Goal: Transaction & Acquisition: Purchase product/service

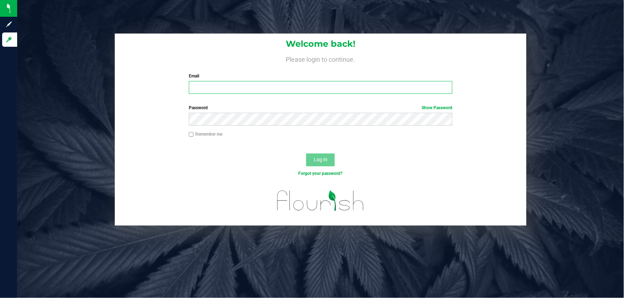
click at [210, 88] on input "Email" at bounding box center [321, 87] width 264 height 13
type input "[EMAIL_ADDRESS][DOMAIN_NAME]"
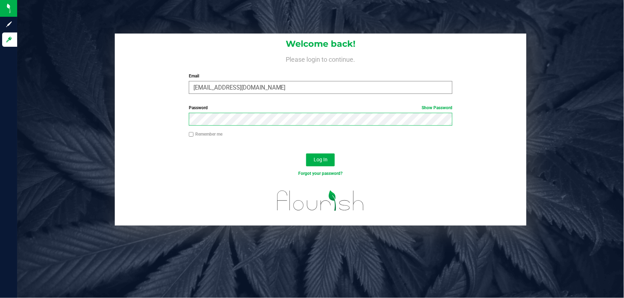
click at [306, 154] on button "Log In" at bounding box center [320, 160] width 29 height 13
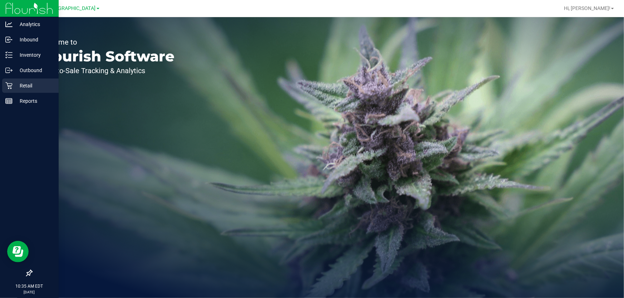
click at [18, 87] on p "Retail" at bounding box center [34, 85] width 43 height 9
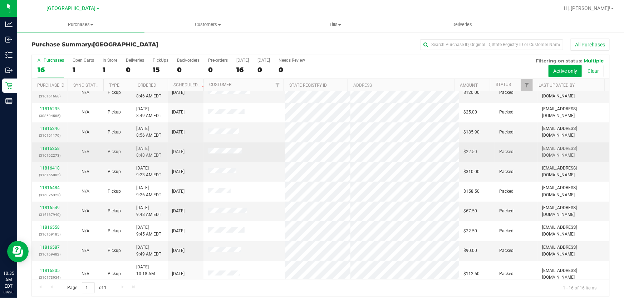
scroll to position [128, 0]
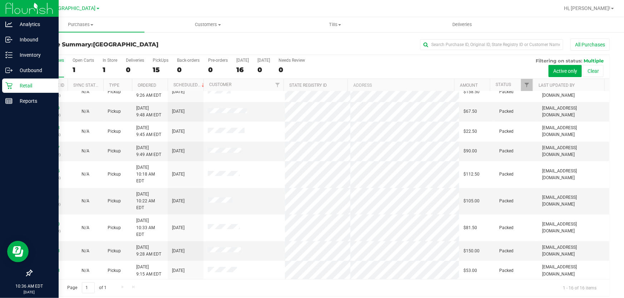
click at [15, 86] on p "Retail" at bounding box center [34, 85] width 43 height 9
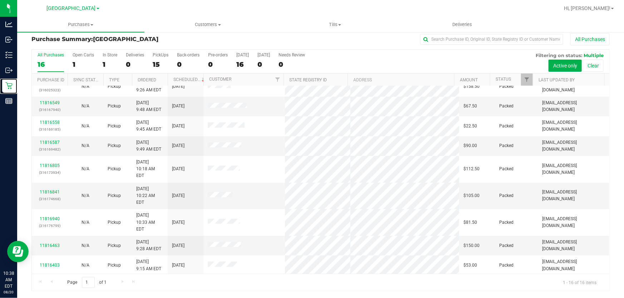
scroll to position [0, 0]
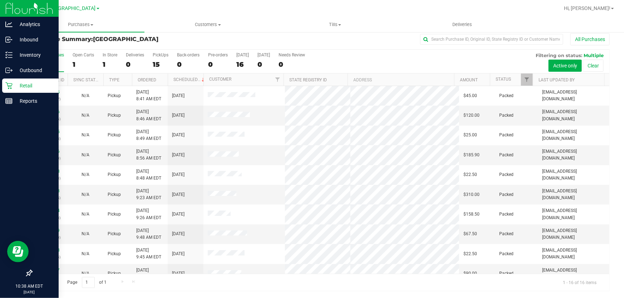
click at [28, 83] on p "Retail" at bounding box center [34, 85] width 43 height 9
click at [16, 83] on p "Retail" at bounding box center [34, 85] width 43 height 9
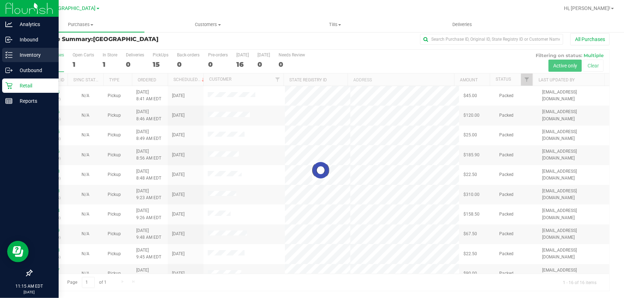
click at [33, 56] on p "Inventory" at bounding box center [34, 55] width 43 height 9
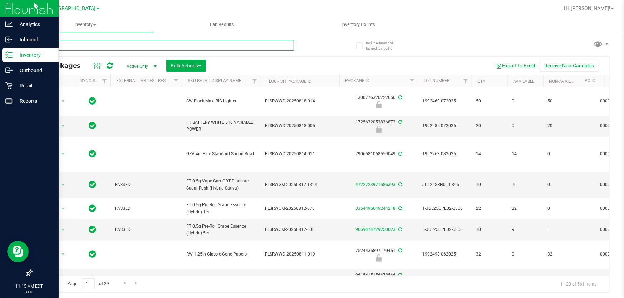
click at [64, 43] on input "text" at bounding box center [162, 45] width 262 height 11
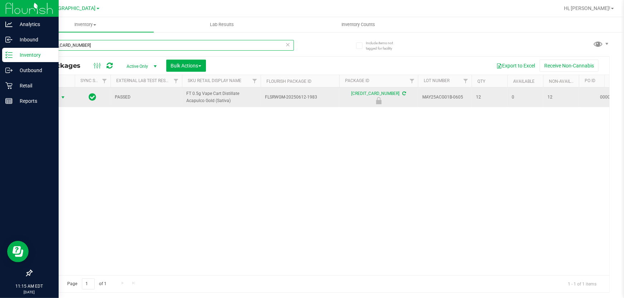
type input "6655287960733895"
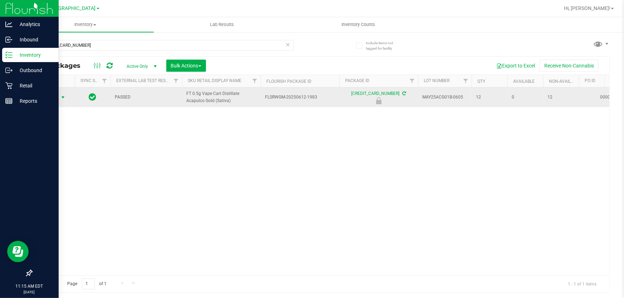
click at [56, 96] on span "Action" at bounding box center [48, 98] width 19 height 10
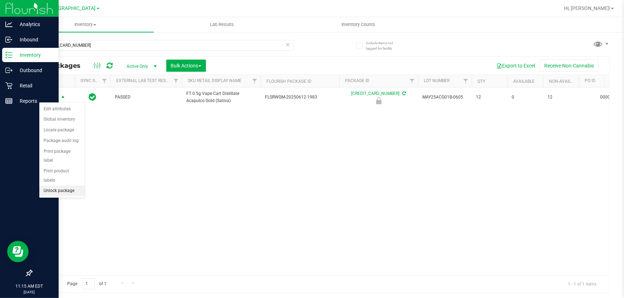
click at [67, 186] on li "Unlock package" at bounding box center [61, 191] width 45 height 11
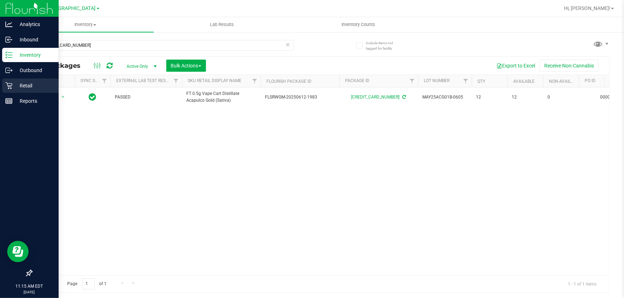
click at [14, 86] on p "Retail" at bounding box center [34, 85] width 43 height 9
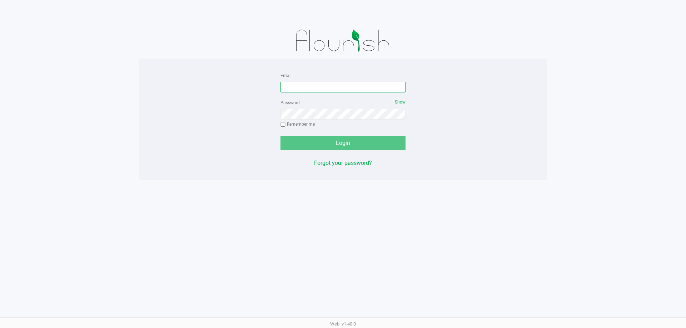
click at [330, 85] on input "Email" at bounding box center [343, 87] width 125 height 11
type input "[EMAIL_ADDRESS][DOMAIN_NAME]"
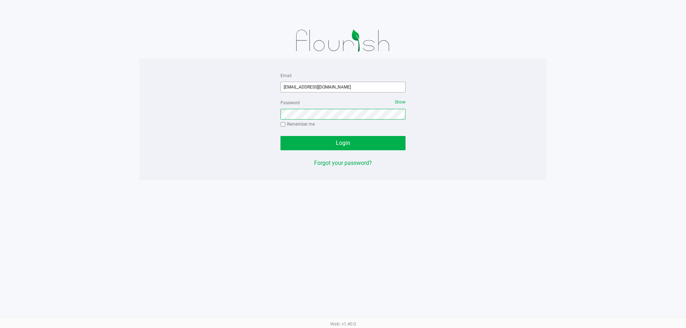
click at [281, 136] on button "Login" at bounding box center [343, 143] width 125 height 14
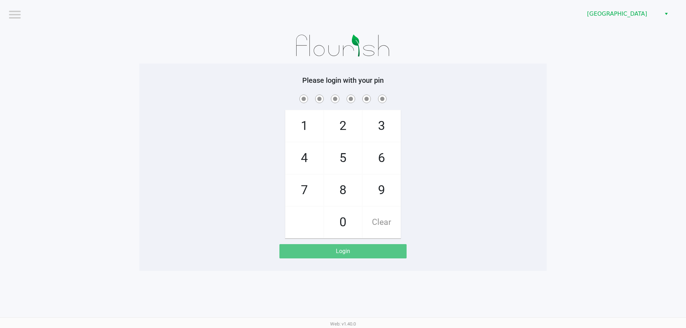
click at [512, 177] on div "1 4 7 2 5 8 0 3 6 9 Clear" at bounding box center [342, 165] width 407 height 145
checkbox input "true"
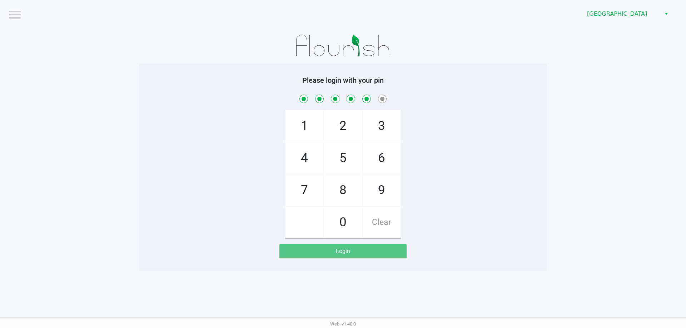
checkbox input "true"
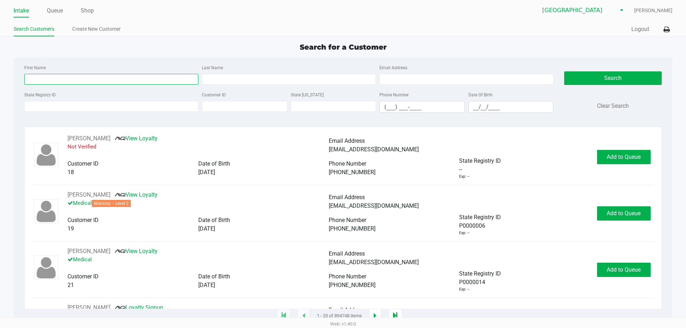
click at [131, 82] on input "First Name" at bounding box center [111, 79] width 174 height 11
type input "[PERSON_NAME]"
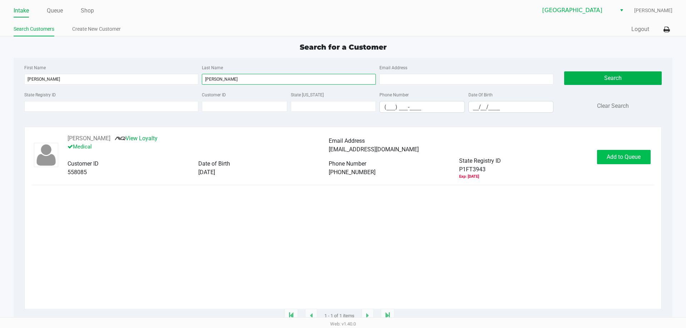
type input "[PERSON_NAME]"
click at [615, 155] on span "Add to Queue" at bounding box center [624, 157] width 34 height 7
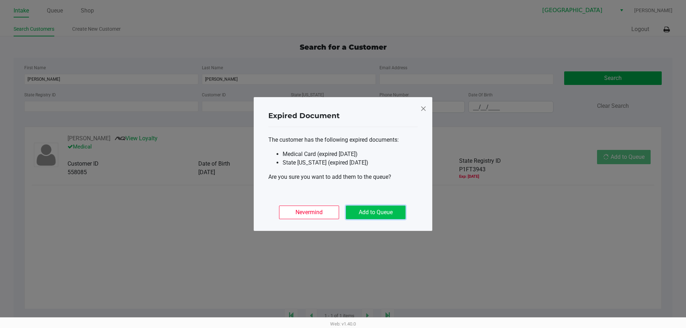
click at [369, 212] on button "Add to Queue" at bounding box center [376, 213] width 60 height 14
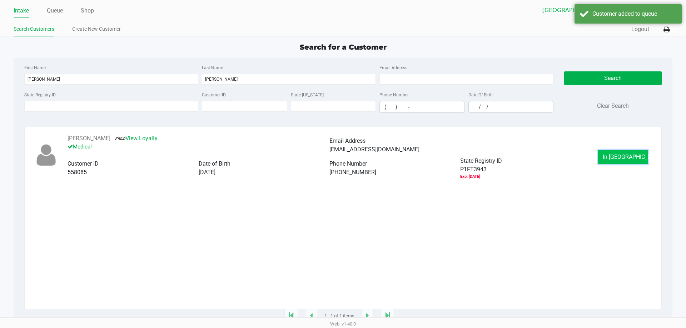
click at [621, 160] on span "In [GEOGRAPHIC_DATA]" at bounding box center [633, 157] width 60 height 7
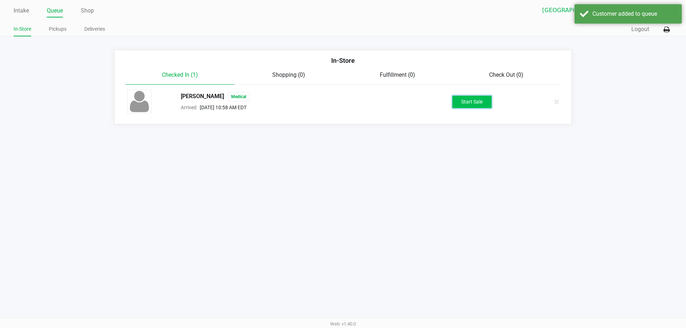
click at [475, 101] on button "Start Sale" at bounding box center [471, 102] width 39 height 13
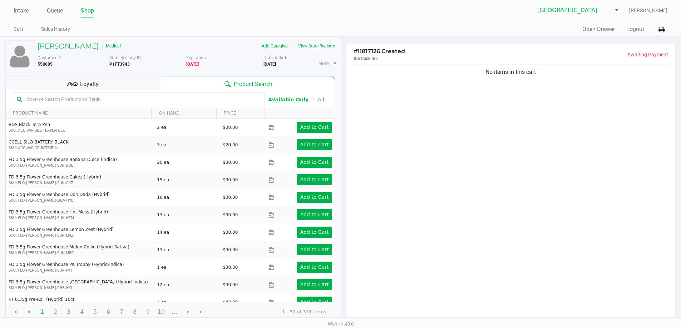
click at [316, 46] on button "View State Registry" at bounding box center [314, 45] width 42 height 11
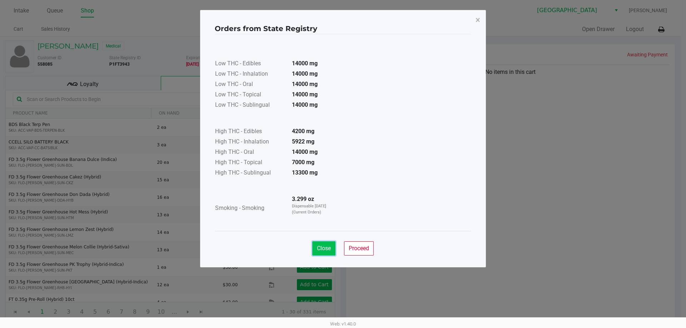
click at [320, 243] on button "Close" at bounding box center [323, 249] width 23 height 14
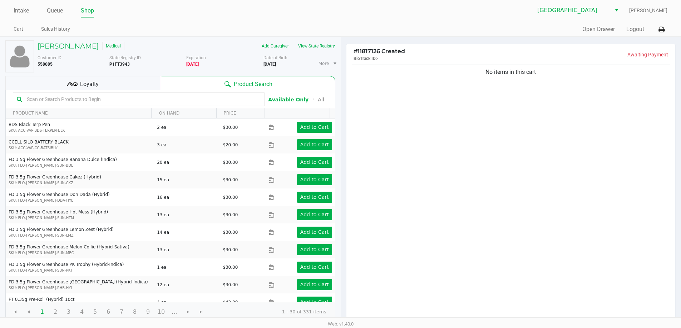
click at [504, 249] on div "No items in this cart" at bounding box center [510, 192] width 329 height 259
click at [119, 65] on b "P1FT3943" at bounding box center [119, 64] width 20 height 5
copy b "P1FT3943"
click at [74, 48] on h5 "[PERSON_NAME]" at bounding box center [68, 46] width 61 height 9
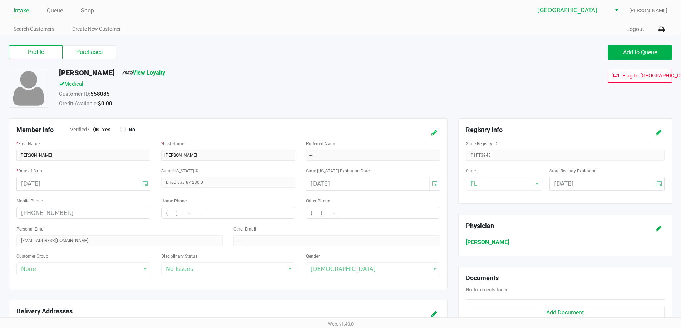
click at [657, 135] on icon at bounding box center [659, 132] width 6 height 5
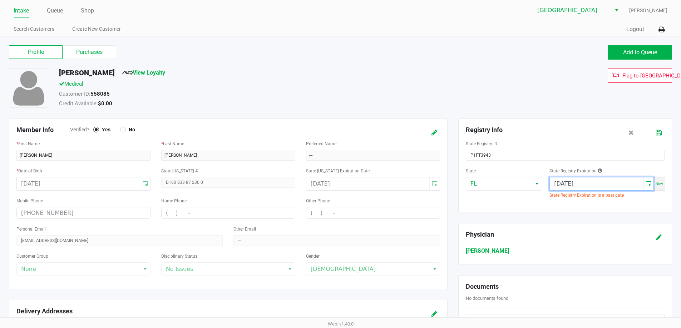
drag, startPoint x: 602, startPoint y: 182, endPoint x: 352, endPoint y: 168, distance: 250.1
click at [356, 169] on div "Member Info Verified? Yes No * First Name [PERSON_NAME] * Last Name [PERSON_NAM…" at bounding box center [341, 266] width 674 height 294
type input "[DATE]"
click at [559, 91] on div "Flag to [GEOGRAPHIC_DATA]" at bounding box center [573, 89] width 208 height 41
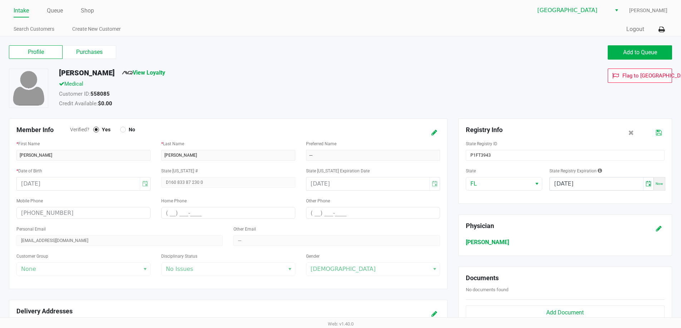
click at [656, 132] on icon at bounding box center [659, 132] width 6 height 5
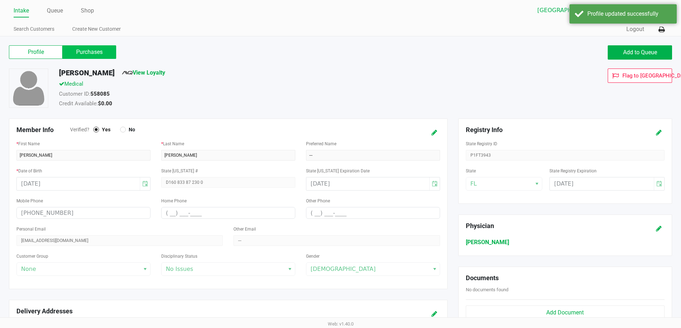
click at [98, 53] on label "Purchases" at bounding box center [90, 52] width 54 height 14
click at [0, 0] on 1 "Purchases" at bounding box center [0, 0] width 0 height 0
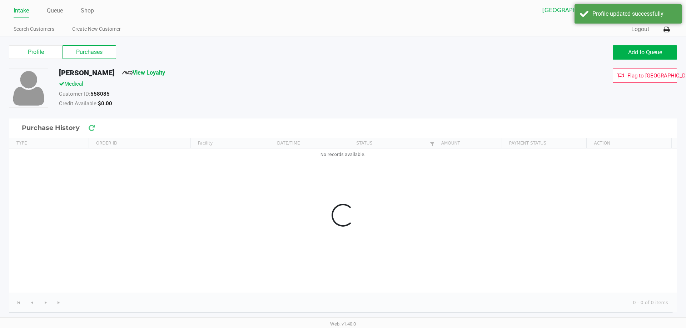
click at [296, 99] on div "Customer ID: 558085" at bounding box center [263, 95] width 419 height 10
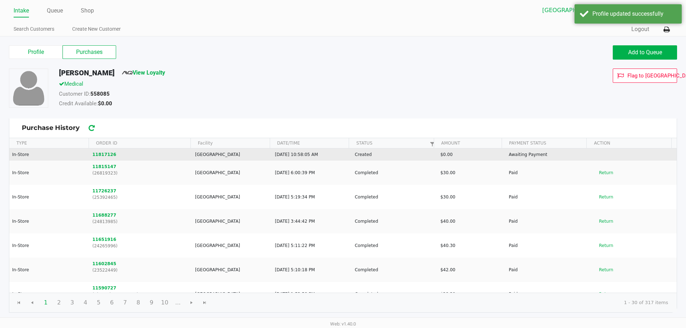
click at [100, 151] on td "11817126" at bounding box center [140, 155] width 103 height 12
click at [101, 154] on button "11817126" at bounding box center [105, 155] width 24 height 6
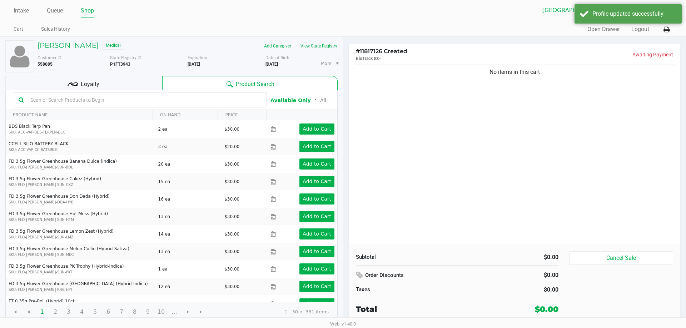
click at [46, 99] on input "text" at bounding box center [144, 100] width 233 height 11
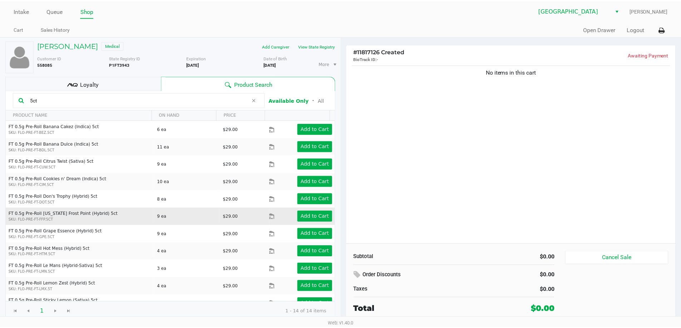
scroll to position [63, 0]
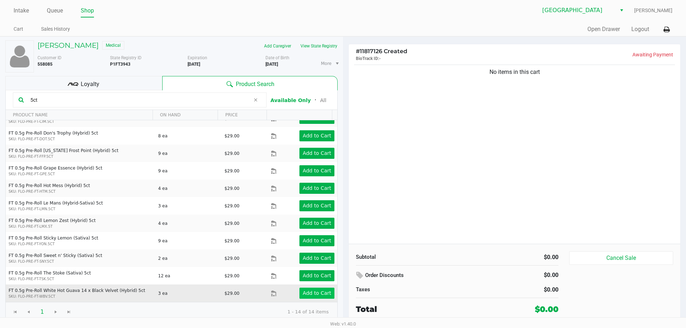
type input "5ct"
click at [304, 291] on app-button-loader "Add to Cart" at bounding box center [317, 294] width 29 height 6
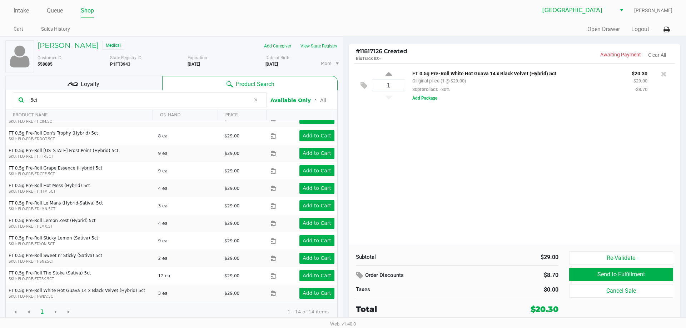
click at [81, 83] on span "Loyalty" at bounding box center [90, 84] width 19 height 9
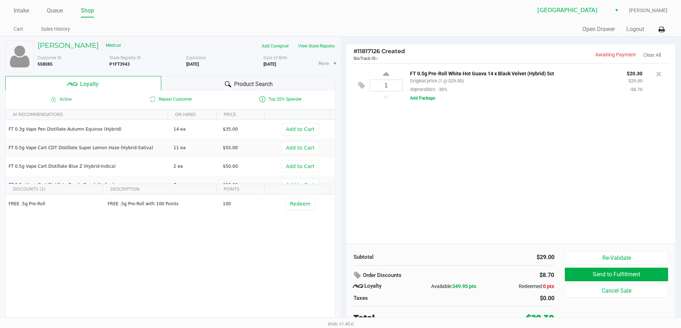
drag, startPoint x: 224, startPoint y: 84, endPoint x: 427, endPoint y: 146, distance: 212.4
click at [229, 83] on div at bounding box center [228, 84] width 9 height 9
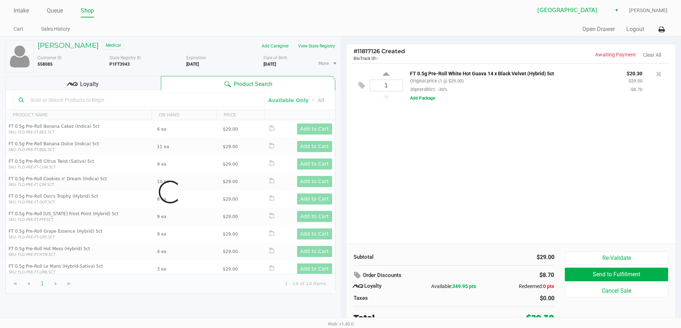
click at [420, 165] on div "1 FT 0.5g Pre-Roll White Hot Guava 14 x Black Velvet (Hybrid) 5ct Original pric…" at bounding box center [510, 153] width 329 height 181
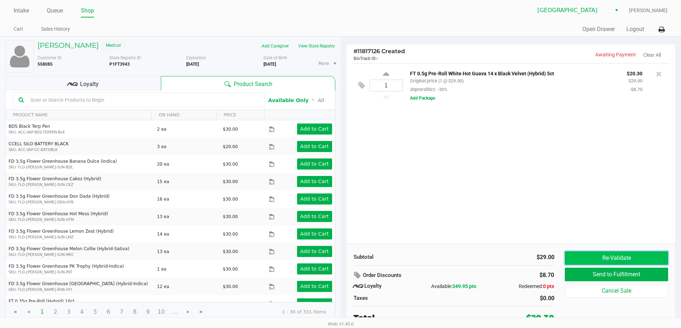
click at [627, 259] on button "Re-Validate" at bounding box center [616, 259] width 103 height 14
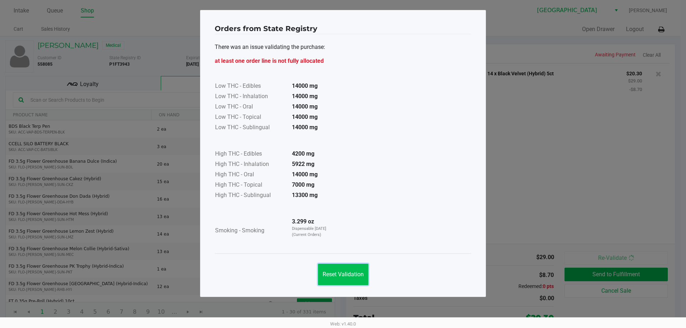
drag, startPoint x: 347, startPoint y: 272, endPoint x: 445, endPoint y: 230, distance: 107.3
click at [347, 272] on span "Reset Validation" at bounding box center [343, 274] width 41 height 7
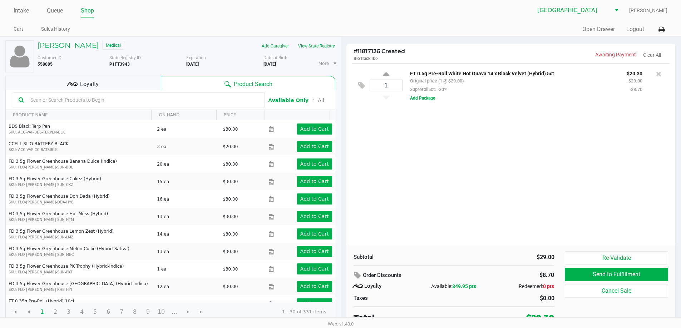
drag, startPoint x: 510, startPoint y: 197, endPoint x: 498, endPoint y: 195, distance: 11.6
click at [508, 197] on div "1 FT 0.5g Pre-Roll White Hot Guava 14 x Black Velvet (Hybrid) 5ct Original pric…" at bounding box center [510, 153] width 329 height 181
click at [97, 83] on span "Loyalty" at bounding box center [89, 84] width 19 height 9
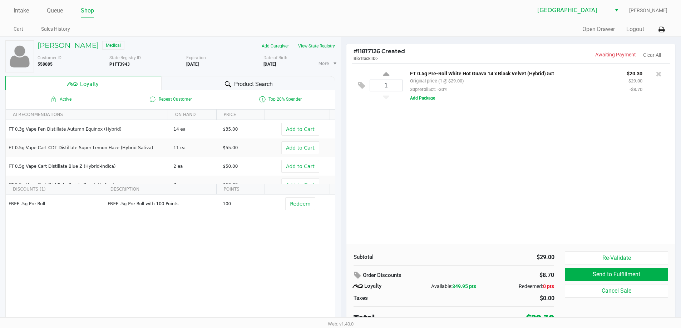
drag, startPoint x: 236, startPoint y: 81, endPoint x: 445, endPoint y: 175, distance: 228.9
click at [242, 81] on span "Product Search" at bounding box center [253, 84] width 39 height 9
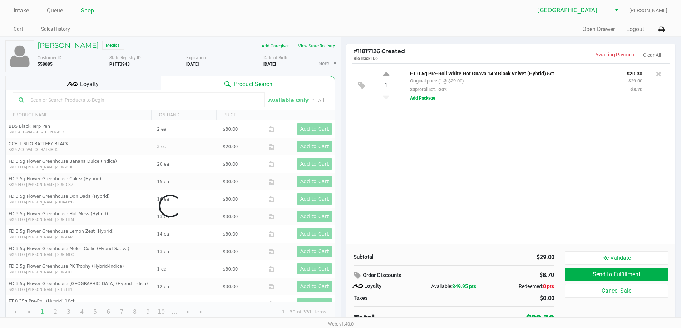
click at [451, 175] on div "1 FT 0.5g Pre-Roll White Hot Guava 14 x Black Velvet (Hybrid) 5ct Original pric…" at bounding box center [510, 153] width 329 height 181
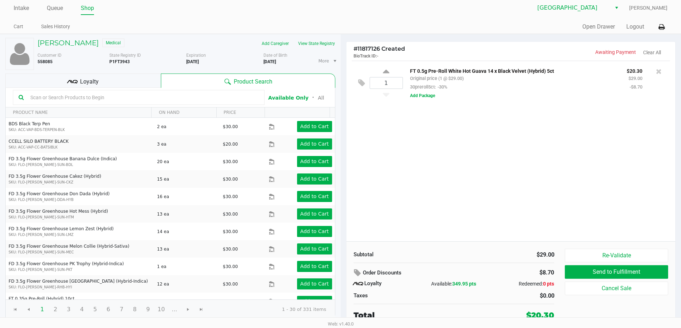
scroll to position [3, 0]
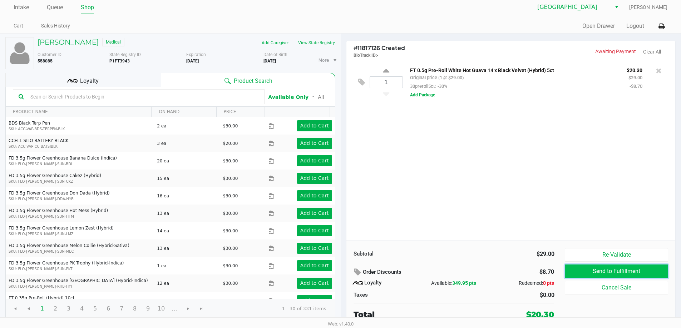
click at [602, 274] on button "Send to Fulfillment" at bounding box center [616, 272] width 103 height 14
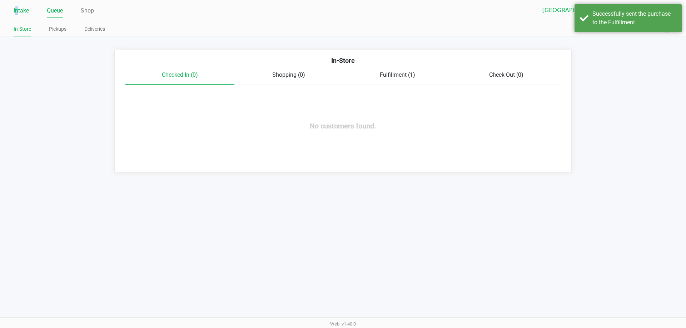
click at [16, 11] on link "Intake" at bounding box center [21, 11] width 15 height 10
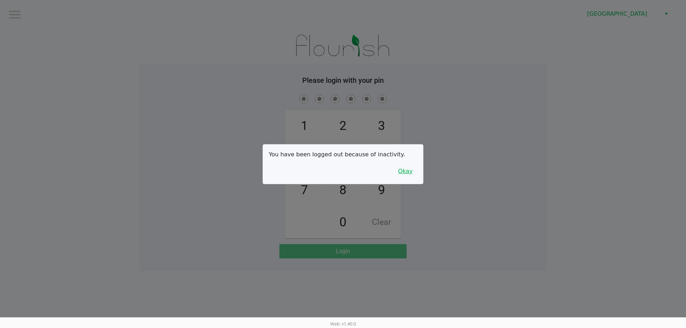
drag, startPoint x: 410, startPoint y: 165, endPoint x: 413, endPoint y: 171, distance: 6.2
click at [410, 168] on button "Okay" at bounding box center [405, 172] width 24 height 14
click at [413, 171] on div "1 4 7 2 5 8 0 3 6 9 Clear" at bounding box center [342, 165] width 407 height 145
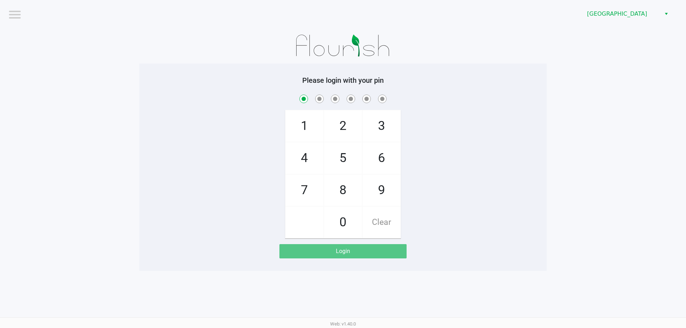
checkbox input "true"
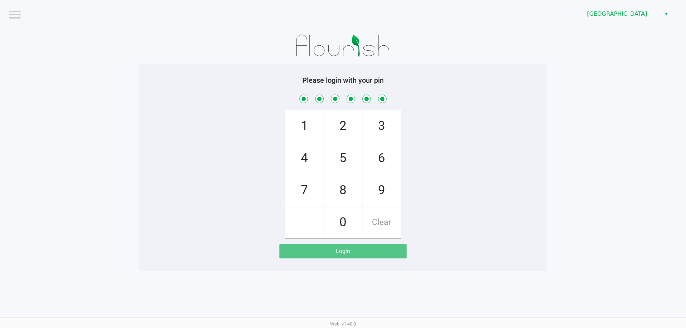
checkbox input "true"
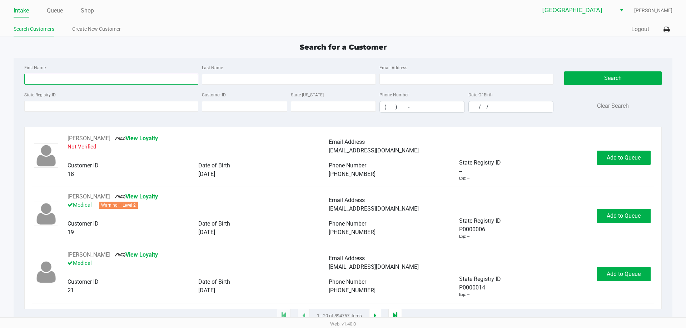
click at [115, 79] on input "First Name" at bounding box center [111, 79] width 174 height 11
drag, startPoint x: 247, startPoint y: 80, endPoint x: 205, endPoint y: 80, distance: 42.2
click at [245, 80] on input "Last Name" at bounding box center [289, 79] width 174 height 11
click at [100, 80] on input "First Name" at bounding box center [111, 79] width 174 height 11
type input "[PERSON_NAME]"
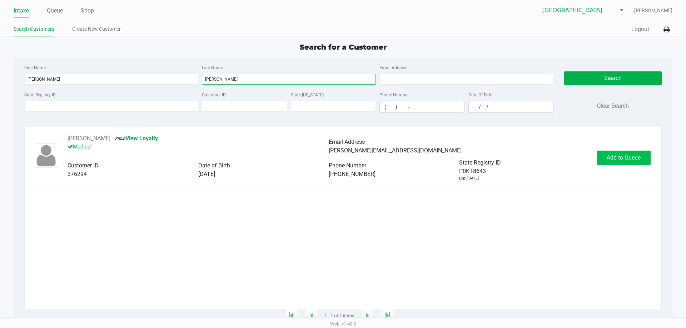
type input "[PERSON_NAME]"
click at [611, 157] on span "Add to Queue" at bounding box center [624, 157] width 34 height 7
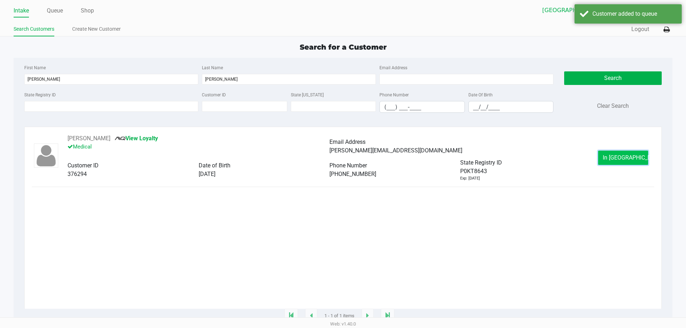
click at [612, 158] on span "In [GEOGRAPHIC_DATA]" at bounding box center [633, 157] width 60 height 7
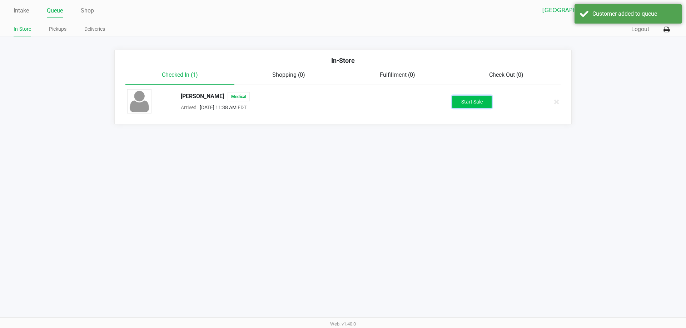
click at [478, 102] on button "Start Sale" at bounding box center [471, 102] width 39 height 13
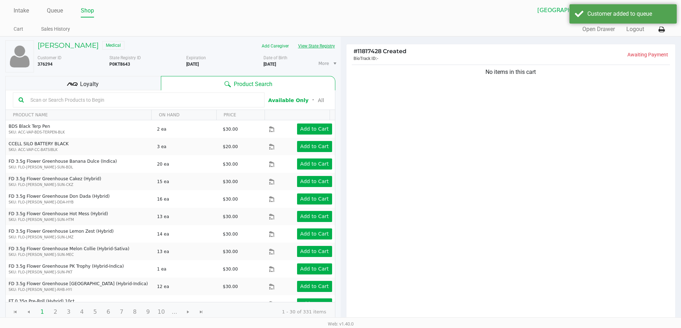
click at [317, 45] on button "View State Registry" at bounding box center [314, 45] width 42 height 11
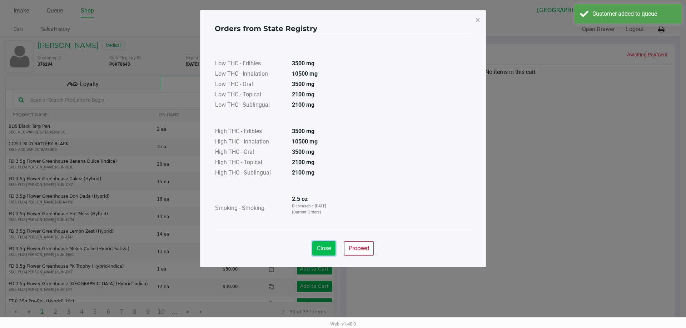
click at [322, 250] on span "Close" at bounding box center [324, 248] width 14 height 7
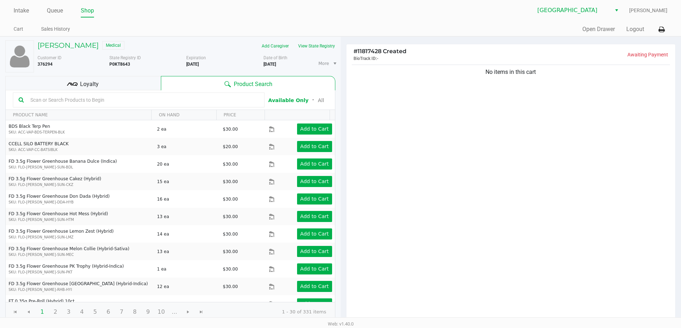
drag, startPoint x: 88, startPoint y: 83, endPoint x: 237, endPoint y: 78, distance: 149.4
click at [91, 83] on span "Loyalty" at bounding box center [89, 84] width 19 height 9
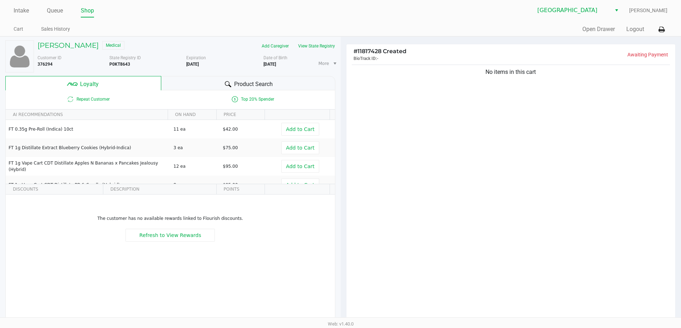
click at [250, 77] on div "Product Search" at bounding box center [248, 83] width 174 height 14
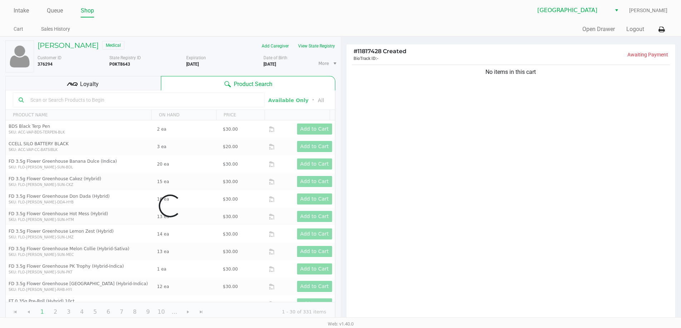
drag, startPoint x: 521, startPoint y: 162, endPoint x: 69, endPoint y: 58, distance: 463.8
click at [496, 153] on div "No items in this cart" at bounding box center [510, 192] width 329 height 259
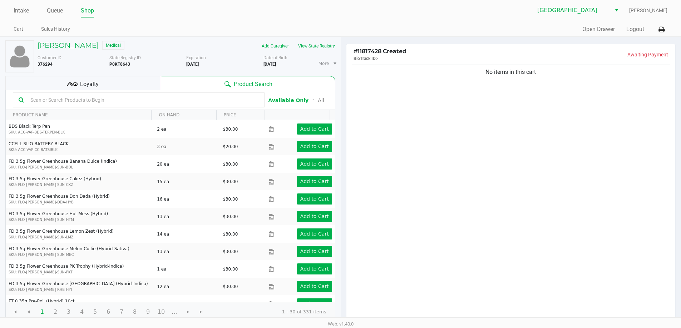
click at [81, 75] on div "[PERSON_NAME] Medical Add Caregiver View State Registry Customer ID 376294 Stat…" at bounding box center [170, 181] width 330 height 289
click at [66, 84] on div "Loyalty" at bounding box center [82, 83] width 155 height 14
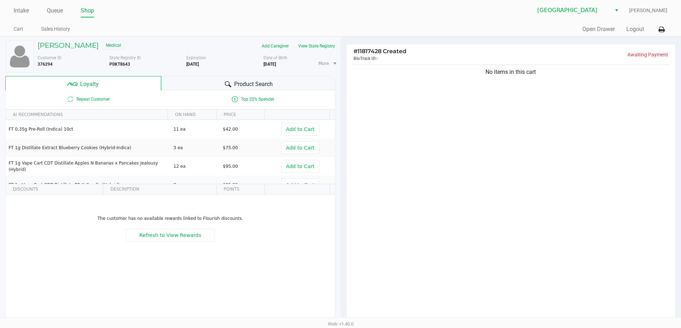
click at [256, 80] on span "Product Search" at bounding box center [253, 84] width 39 height 9
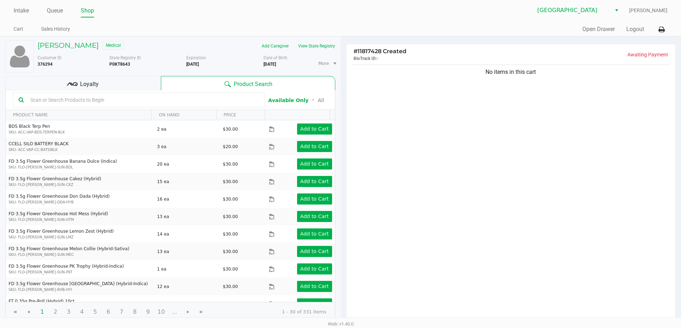
drag, startPoint x: 475, startPoint y: 189, endPoint x: 106, endPoint y: 110, distance: 377.1
click at [447, 182] on div "No items in this cart" at bounding box center [510, 192] width 329 height 259
click at [90, 84] on span "Loyalty" at bounding box center [89, 84] width 19 height 9
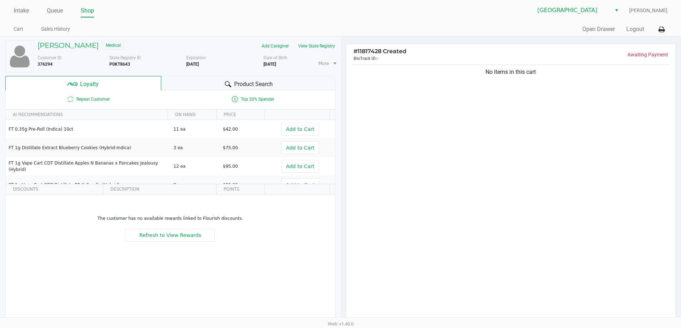
drag, startPoint x: 243, startPoint y: 83, endPoint x: 440, endPoint y: 155, distance: 209.5
click at [246, 83] on span "Product Search" at bounding box center [253, 84] width 39 height 9
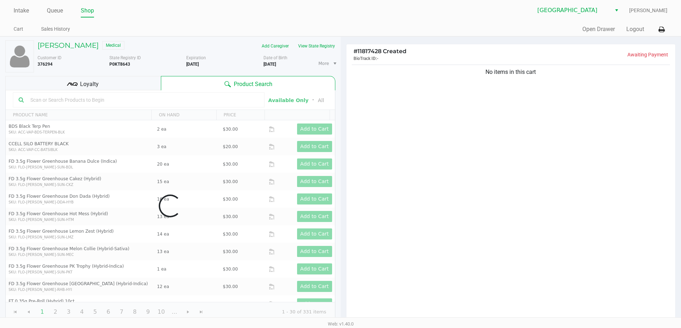
drag, startPoint x: 455, startPoint y: 161, endPoint x: 82, endPoint y: 99, distance: 377.6
click at [435, 155] on div "No items in this cart" at bounding box center [510, 192] width 329 height 259
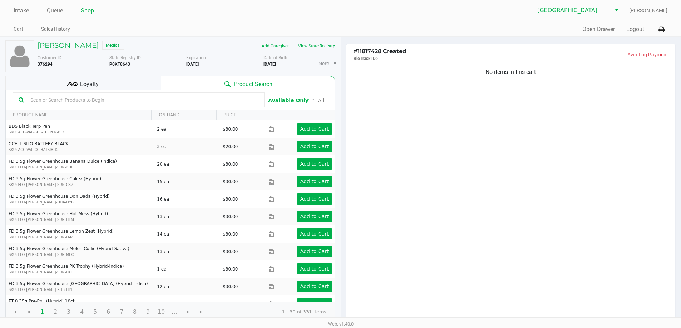
click at [83, 80] on span "Loyalty" at bounding box center [89, 84] width 19 height 9
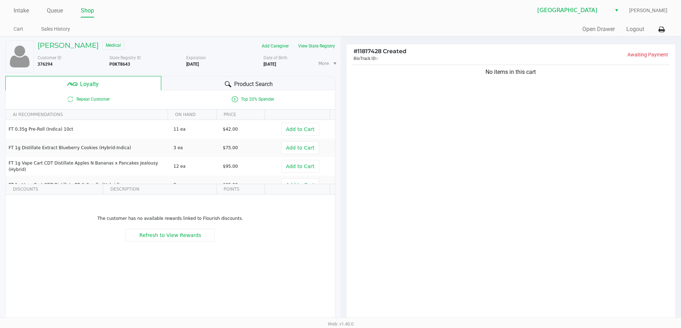
click at [239, 81] on span "Product Search" at bounding box center [253, 84] width 39 height 9
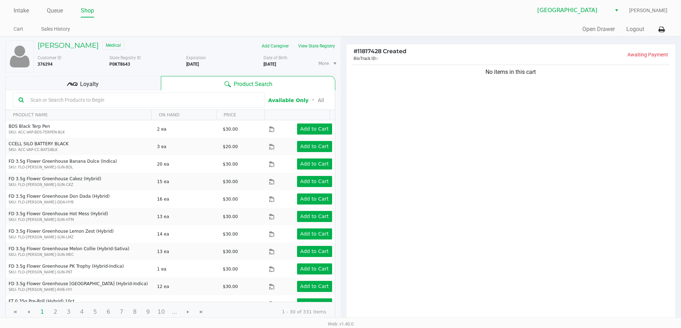
click at [463, 121] on div "No items in this cart" at bounding box center [510, 192] width 329 height 259
click at [87, 83] on span "Loyalty" at bounding box center [89, 84] width 19 height 9
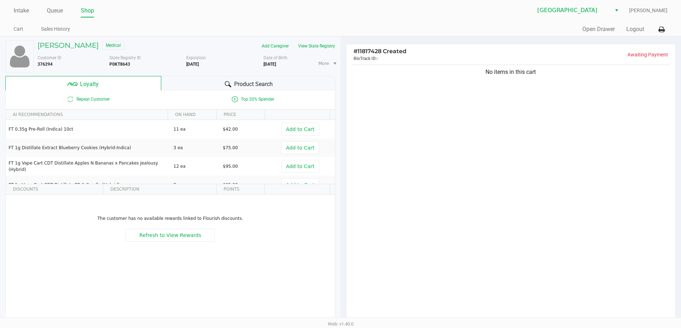
click at [244, 81] on span "Product Search" at bounding box center [253, 84] width 39 height 9
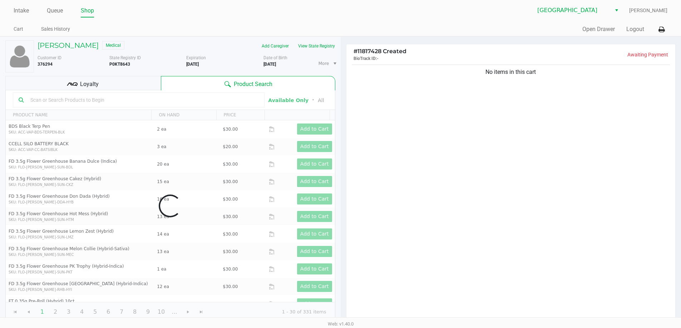
drag, startPoint x: 418, startPoint y: 158, endPoint x: 36, endPoint y: 110, distance: 385.4
click at [385, 155] on div "No items in this cart" at bounding box center [510, 192] width 329 height 259
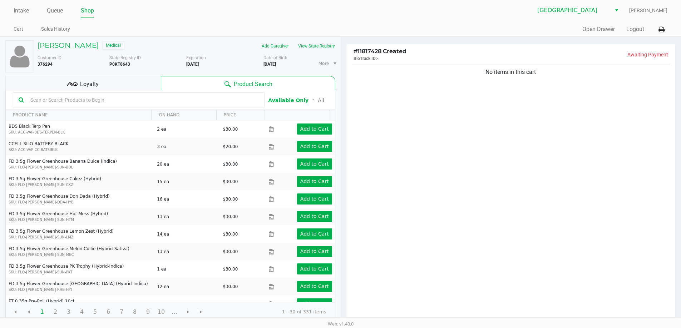
click at [93, 80] on span "Loyalty" at bounding box center [89, 84] width 19 height 9
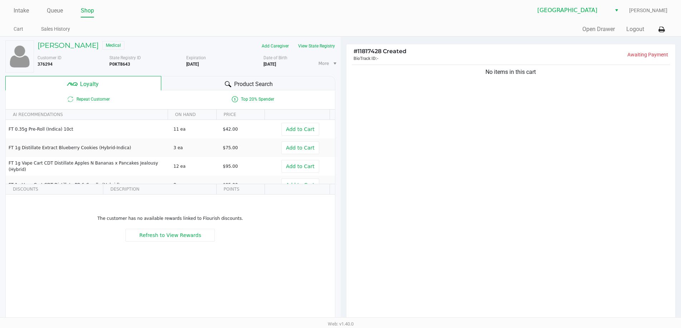
click at [260, 80] on span "Product Search" at bounding box center [253, 84] width 39 height 9
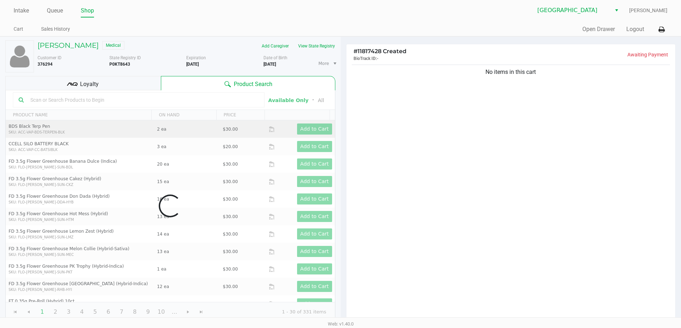
drag, startPoint x: 428, startPoint y: 184, endPoint x: 138, endPoint y: 131, distance: 294.6
click at [427, 183] on div "No items in this cart" at bounding box center [510, 192] width 329 height 259
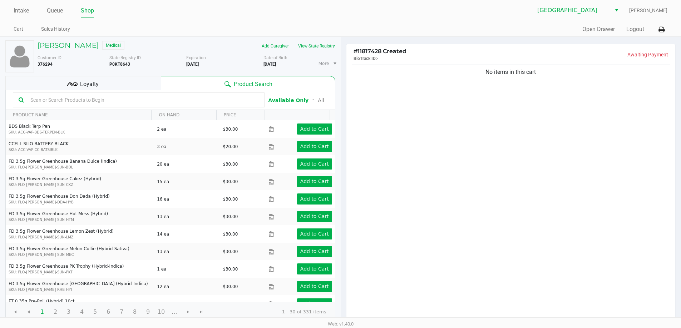
click at [91, 84] on span "Loyalty" at bounding box center [89, 84] width 19 height 9
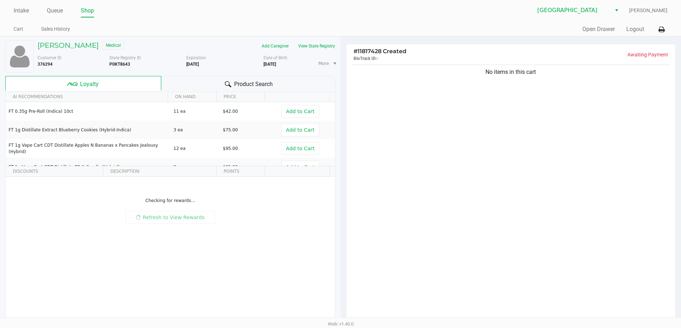
click at [262, 84] on span "Product Search" at bounding box center [253, 84] width 39 height 9
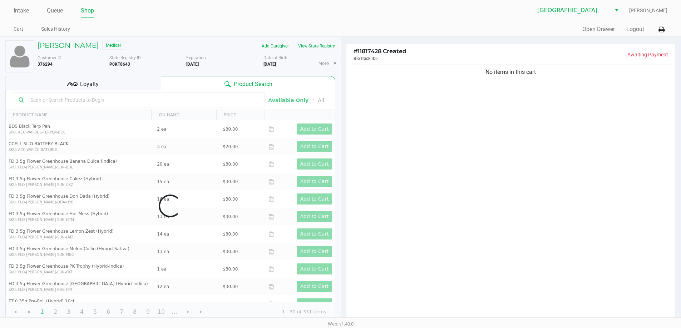
click at [423, 143] on div "No items in this cart" at bounding box center [510, 192] width 329 height 259
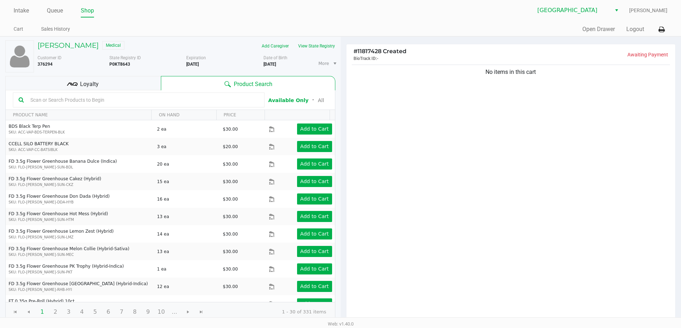
click at [184, 10] on ul "Intake Queue Shop" at bounding box center [177, 11] width 327 height 12
click at [483, 12] on div "Delray Beach WC [PERSON_NAME]" at bounding box center [504, 11] width 327 height 14
drag, startPoint x: 489, startPoint y: 152, endPoint x: 330, endPoint y: 121, distance: 161.7
click at [486, 151] on div "No items in this cart" at bounding box center [510, 192] width 329 height 259
click at [96, 97] on input "text" at bounding box center [143, 100] width 231 height 11
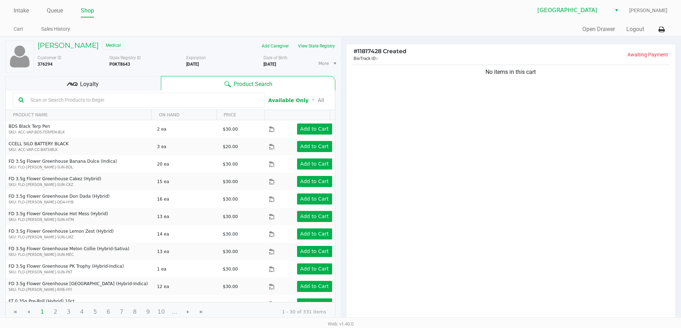
drag, startPoint x: 66, startPoint y: 85, endPoint x: 222, endPoint y: 75, distance: 155.4
click at [66, 85] on div "Loyalty" at bounding box center [82, 83] width 155 height 14
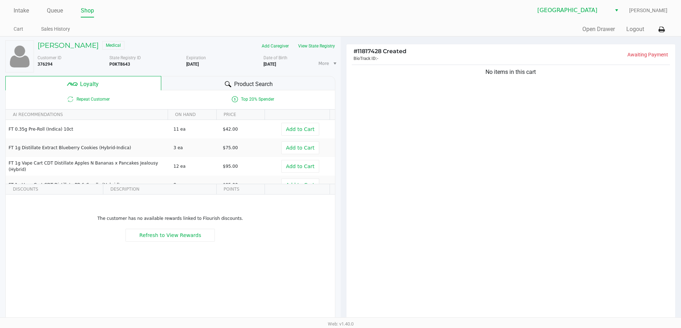
drag, startPoint x: 237, startPoint y: 80, endPoint x: 363, endPoint y: 110, distance: 129.2
click at [238, 80] on span "Product Search" at bounding box center [253, 84] width 39 height 9
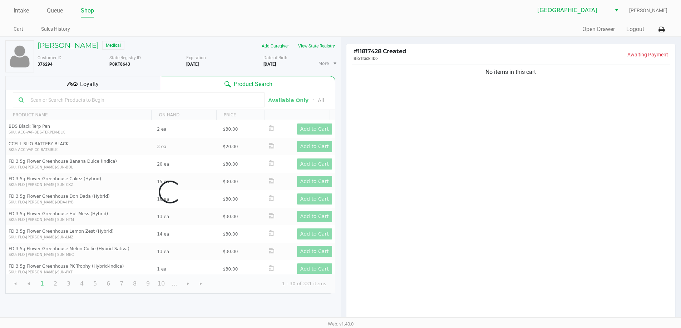
click at [427, 139] on div "No items in this cart" at bounding box center [510, 192] width 329 height 259
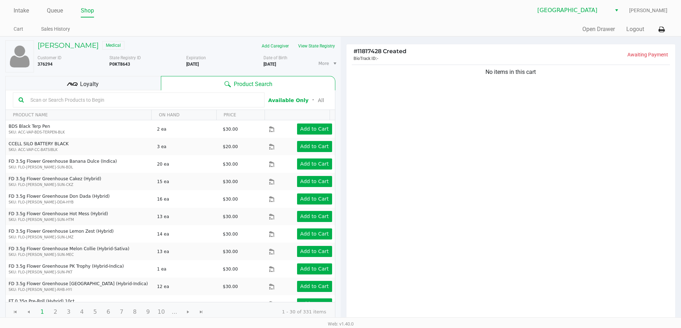
drag, startPoint x: 104, startPoint y: 102, endPoint x: 85, endPoint y: 94, distance: 20.8
click at [103, 101] on input "text" at bounding box center [143, 100] width 231 height 11
drag, startPoint x: 81, startPoint y: 83, endPoint x: 114, endPoint y: 83, distance: 33.2
click at [85, 83] on span "Loyalty" at bounding box center [89, 84] width 19 height 9
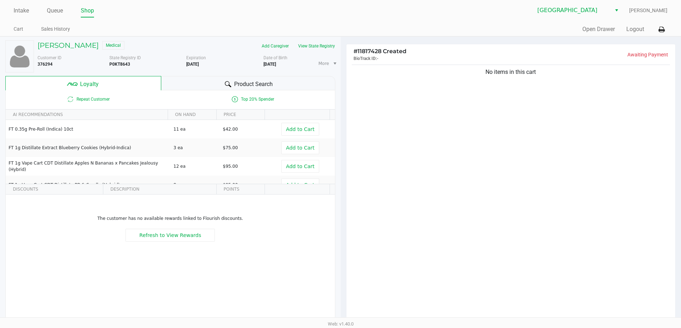
click at [255, 82] on span "Product Search" at bounding box center [253, 84] width 39 height 9
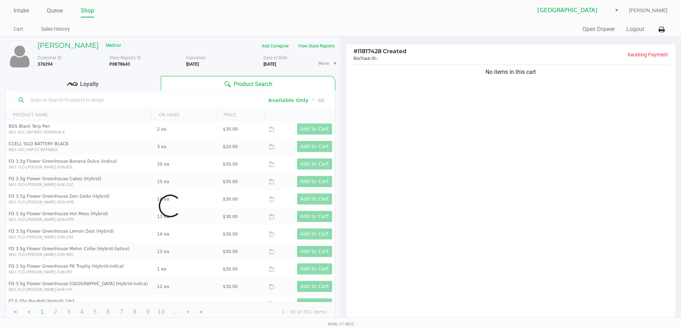
click at [483, 190] on div "No items in this cart" at bounding box center [510, 192] width 329 height 259
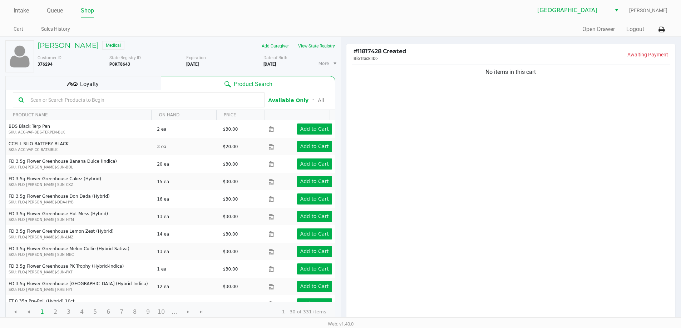
click at [104, 97] on input "text" at bounding box center [143, 100] width 231 height 11
click at [122, 11] on ul "Intake Queue Shop" at bounding box center [177, 11] width 327 height 12
drag, startPoint x: 493, startPoint y: 13, endPoint x: 486, endPoint y: 139, distance: 126.7
click at [493, 13] on div "Delray Beach WC [PERSON_NAME]" at bounding box center [504, 11] width 327 height 14
click at [485, 140] on div "No items in this cart" at bounding box center [510, 192] width 329 height 259
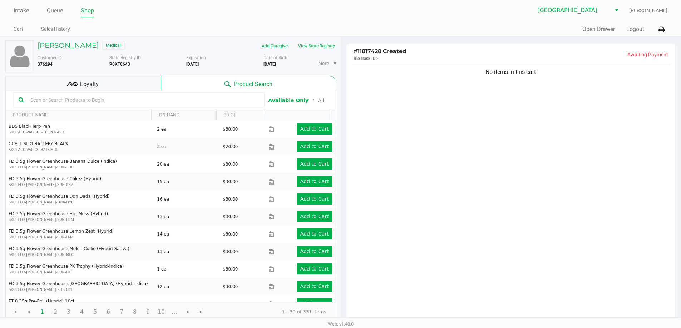
click at [63, 94] on div at bounding box center [139, 100] width 252 height 15
click at [68, 102] on input "text" at bounding box center [143, 100] width 231 height 11
click at [130, 15] on ul "Intake Queue Shop" at bounding box center [177, 11] width 327 height 12
drag, startPoint x: 489, startPoint y: 12, endPoint x: 405, endPoint y: 134, distance: 148.3
click at [489, 15] on div "Delray Beach WC [PERSON_NAME]" at bounding box center [504, 11] width 327 height 14
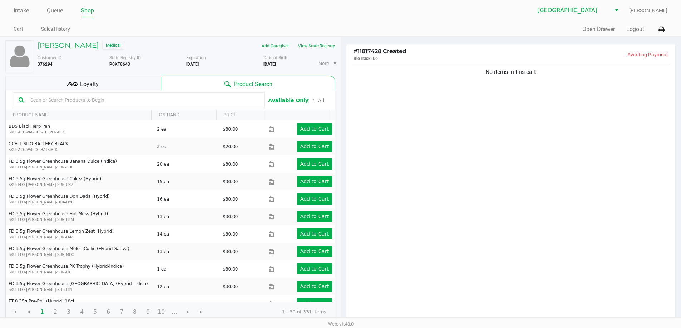
click at [417, 113] on div "No items in this cart" at bounding box center [510, 192] width 329 height 259
click at [118, 100] on input "text" at bounding box center [143, 100] width 231 height 11
drag, startPoint x: 382, startPoint y: 90, endPoint x: 410, endPoint y: 105, distance: 30.9
click at [391, 93] on div "No items in this cart" at bounding box center [510, 192] width 329 height 259
click at [649, 284] on div "No items in this cart" at bounding box center [510, 192] width 329 height 259
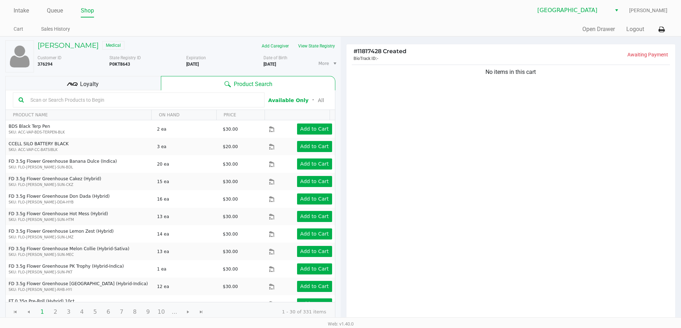
click at [89, 102] on input "text" at bounding box center [143, 100] width 231 height 11
click at [433, 151] on div "No items in this cart" at bounding box center [510, 192] width 329 height 259
click at [113, 98] on input "text" at bounding box center [143, 100] width 231 height 11
drag, startPoint x: 153, startPoint y: 14, endPoint x: 445, endPoint y: 17, distance: 291.2
click at [180, 15] on ul "Intake Queue Shop" at bounding box center [177, 11] width 327 height 12
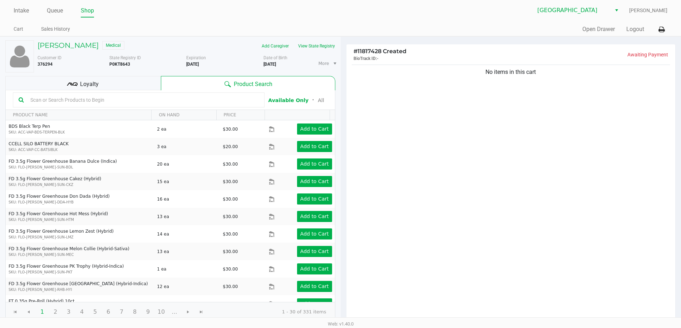
drag, startPoint x: 515, startPoint y: 1, endPoint x: 475, endPoint y: 23, distance: 45.7
click at [515, 1] on div "Intake Queue Shop [GEOGRAPHIC_DATA] WC [PERSON_NAME] Cart Sales History Quick S…" at bounding box center [340, 18] width 681 height 36
click at [91, 104] on input "text" at bounding box center [143, 100] width 231 height 11
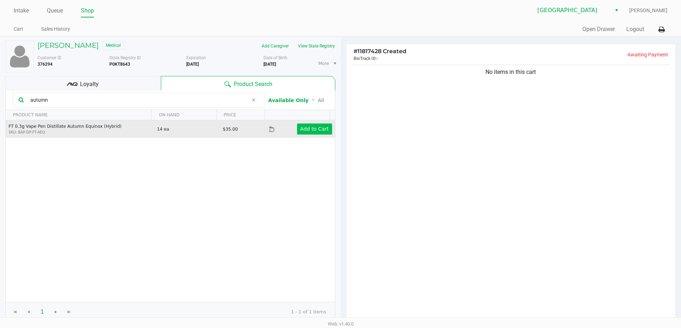
type input "autumn"
click at [309, 128] on app-button-loader "Add to Cart" at bounding box center [314, 129] width 29 height 6
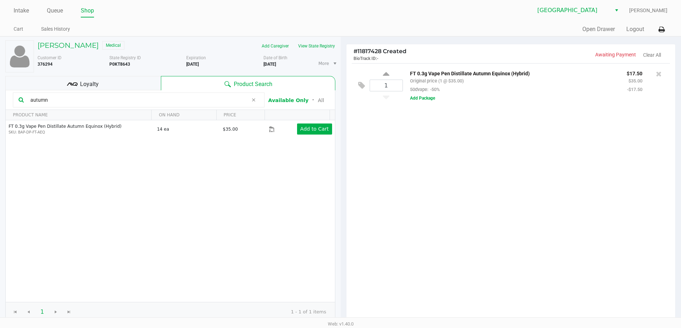
drag, startPoint x: 72, startPoint y: 102, endPoint x: 0, endPoint y: 80, distance: 75.5
click at [0, 80] on div "[PERSON_NAME] Medical Add Caregiver View State Registry Customer ID 376294 Stat…" at bounding box center [170, 223] width 341 height 373
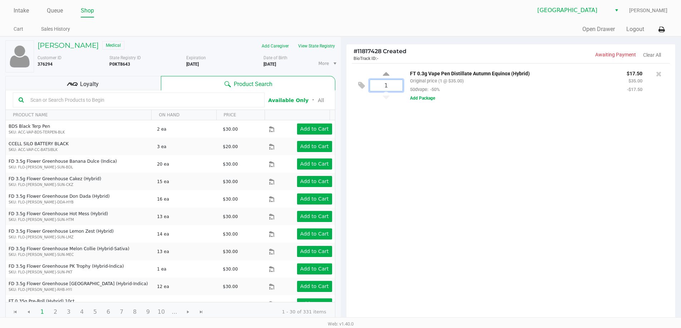
click at [384, 85] on input "1" at bounding box center [386, 85] width 33 height 11
type input "5"
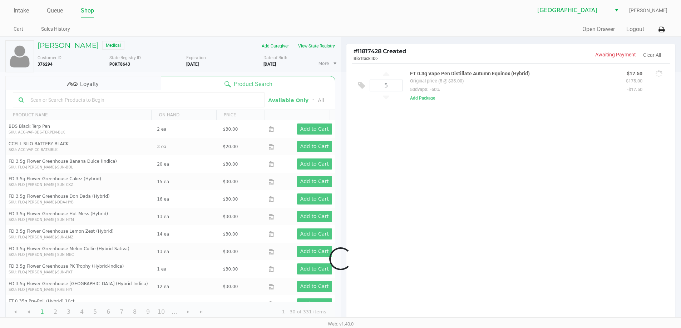
drag, startPoint x: 393, startPoint y: 166, endPoint x: 167, endPoint y: 73, distance: 244.9
click at [394, 166] on div "Loading [PERSON_NAME] Medical Add Caregiver View State Registry Customer ID 376…" at bounding box center [340, 223] width 681 height 374
click at [191, 15] on ul "Intake Queue Shop" at bounding box center [177, 11] width 327 height 12
click at [464, 232] on div at bounding box center [340, 259] width 681 height 374
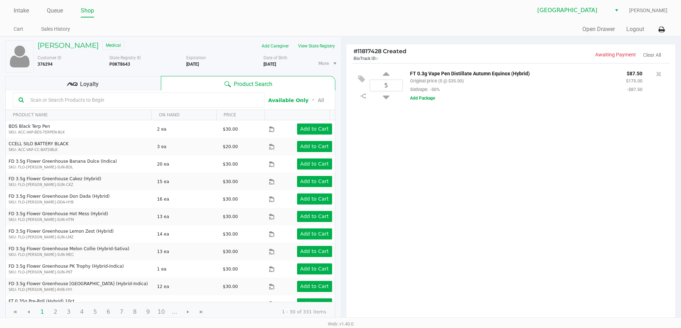
click at [98, 102] on input "text" at bounding box center [143, 100] width 231 height 11
click at [462, 219] on div "5 FT 0.3g Vape Pen Distillate Autumn Equinox (Hybrid) Original price (5 @ $35.0…" at bounding box center [510, 192] width 329 height 259
click at [195, 22] on div "Intake Queue Shop [GEOGRAPHIC_DATA] WC [PERSON_NAME] Cart Sales History Quick S…" at bounding box center [340, 18] width 681 height 36
click at [542, 11] on span "[GEOGRAPHIC_DATA]" at bounding box center [572, 10] width 78 height 13
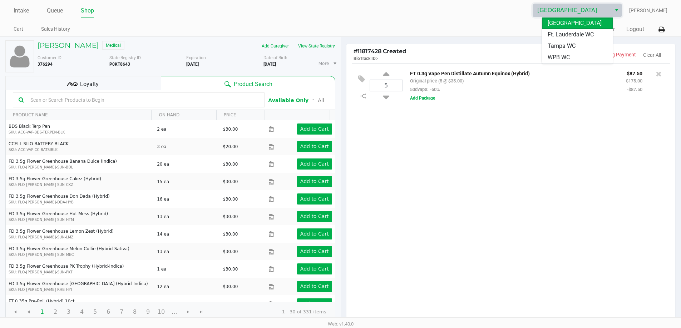
click at [507, 224] on div "5 FT 0.3g Vape Pen Distillate Autumn Equinox (Hybrid) Original price (5 @ $35.0…" at bounding box center [510, 192] width 329 height 259
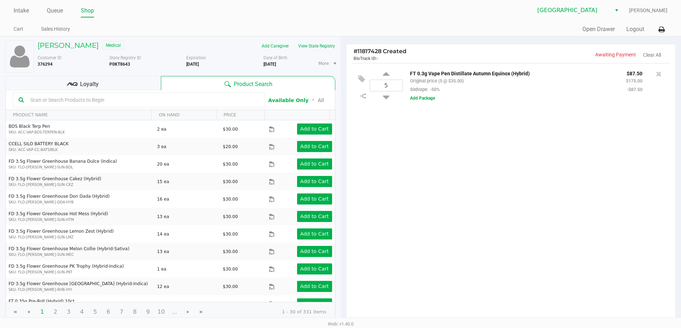
click at [103, 87] on div "Loyalty" at bounding box center [82, 83] width 155 height 14
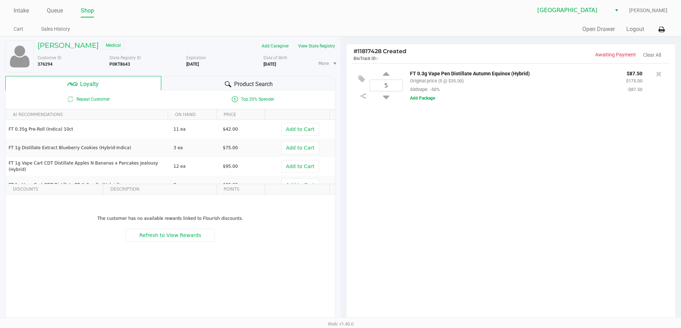
click at [244, 84] on span "Product Search" at bounding box center [253, 84] width 39 height 9
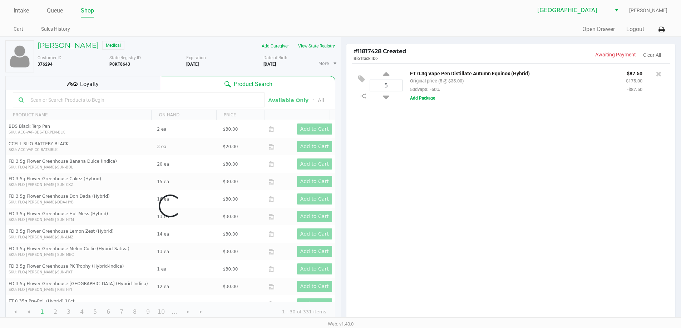
click at [445, 192] on div "5 FT 0.3g Vape Pen Distillate Autumn Equinox (Hybrid) Original price (5 @ $35.0…" at bounding box center [510, 192] width 329 height 259
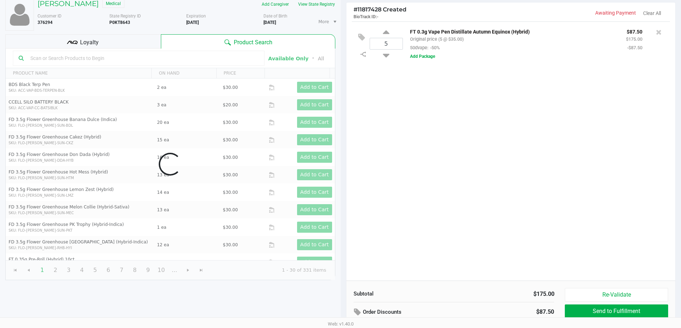
scroll to position [82, 0]
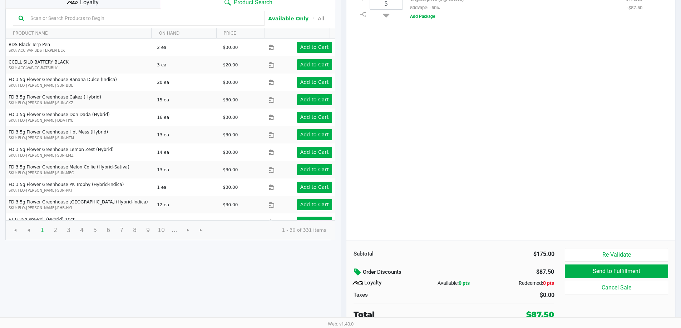
click at [355, 273] on icon at bounding box center [358, 272] width 9 height 8
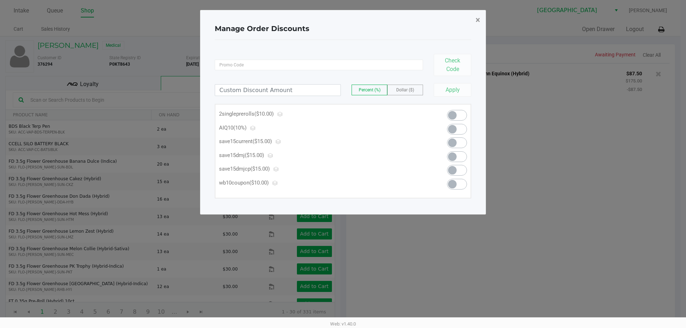
click at [477, 19] on span "×" at bounding box center [478, 20] width 5 height 10
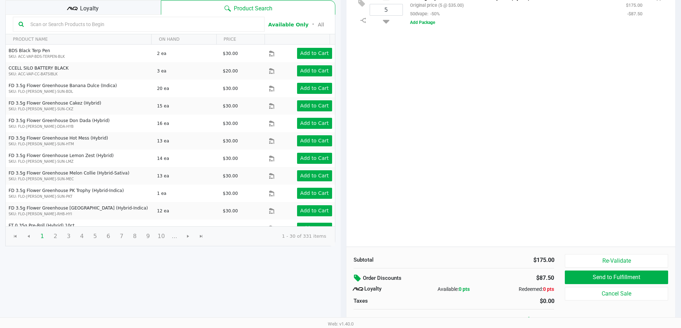
scroll to position [82, 0]
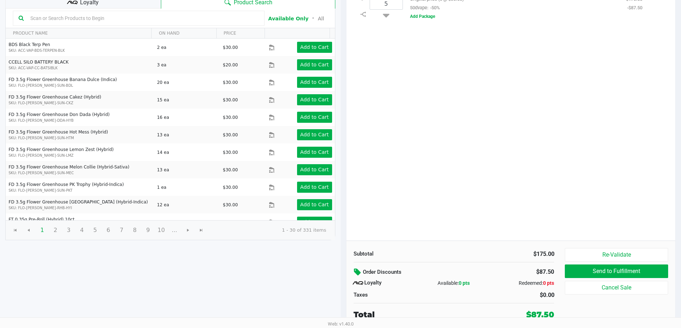
click at [356, 274] on icon at bounding box center [358, 272] width 9 height 8
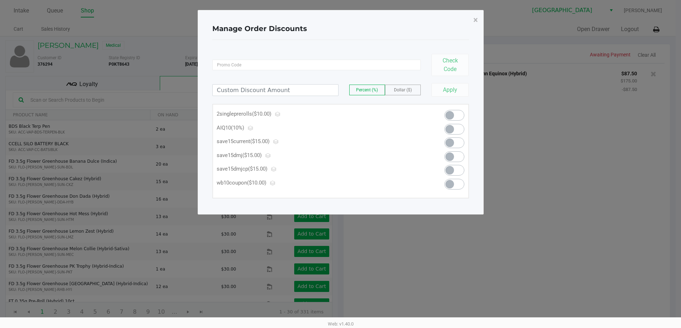
scroll to position [0, 0]
click at [477, 22] on span "×" at bounding box center [478, 20] width 5 height 10
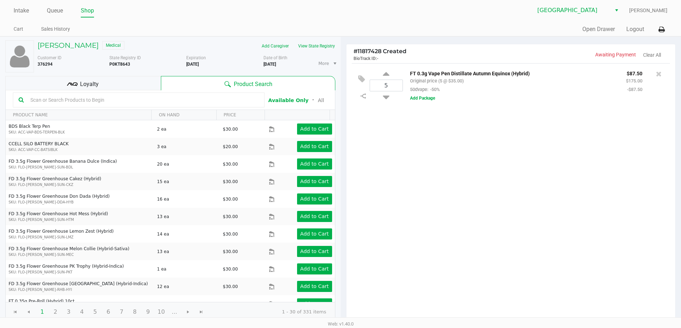
drag, startPoint x: 480, startPoint y: 254, endPoint x: 478, endPoint y: 250, distance: 4.2
click at [479, 252] on div "5 FT 0.3g Vape Pen Distillate Autumn Equinox (Hybrid) Original price (5 @ $35.0…" at bounding box center [510, 192] width 329 height 259
click at [357, 78] on button at bounding box center [363, 79] width 13 height 17
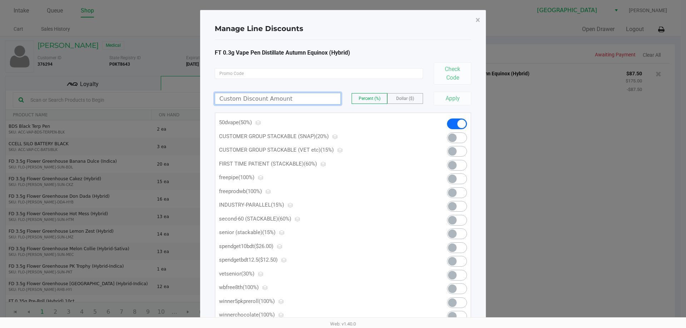
click at [302, 104] on input at bounding box center [277, 98] width 125 height 11
type input "10.00"
click at [393, 13] on div "Manage Line Discounts × FT 0.3g Vape Pen Distillate Autumn Equinox (Hybrid) Che…" at bounding box center [343, 199] width 286 height 378
click at [400, 97] on span "Dollar ($)" at bounding box center [405, 98] width 18 height 5
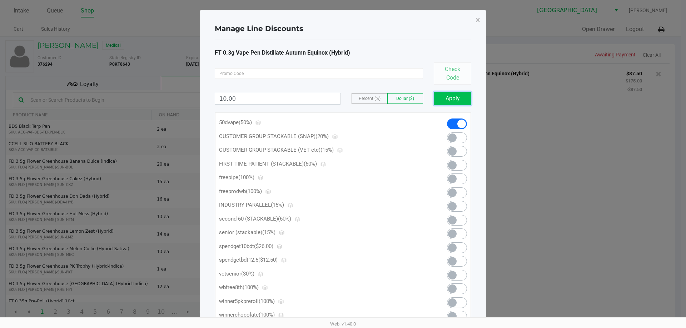
click at [453, 104] on button "Apply" at bounding box center [453, 99] width 38 height 14
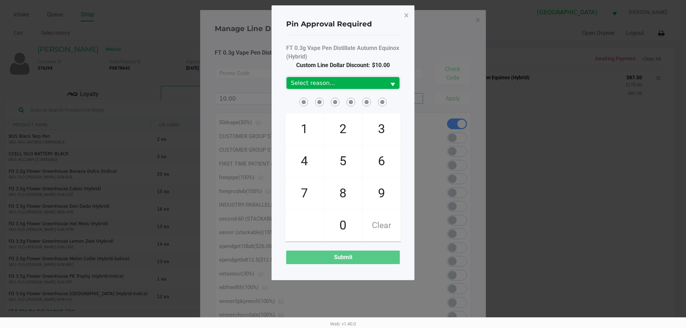
click at [352, 78] on span "Select reason..." at bounding box center [336, 83] width 99 height 12
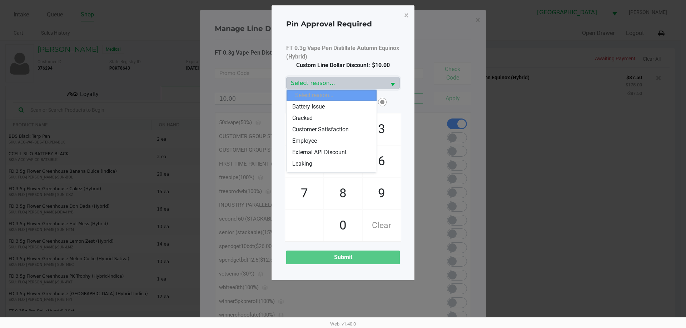
click at [334, 128] on span "Customer Satisfaction" at bounding box center [320, 129] width 56 height 9
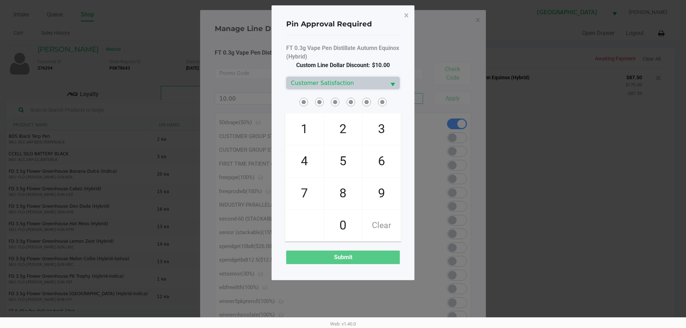
click at [311, 194] on span "7" at bounding box center [305, 193] width 38 height 31
checkbox input "true"
click at [382, 162] on span "6" at bounding box center [382, 161] width 38 height 31
checkbox input "true"
click at [307, 157] on span "4" at bounding box center [305, 161] width 38 height 31
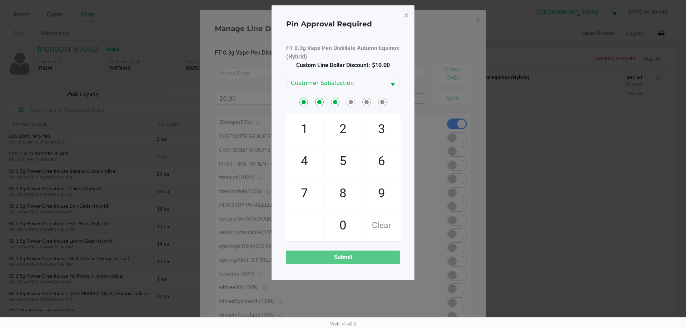
checkbox input "true"
click at [345, 225] on span "0" at bounding box center [343, 225] width 38 height 31
checkbox input "true"
click at [343, 149] on span "5" at bounding box center [343, 161] width 38 height 31
checkbox input "true"
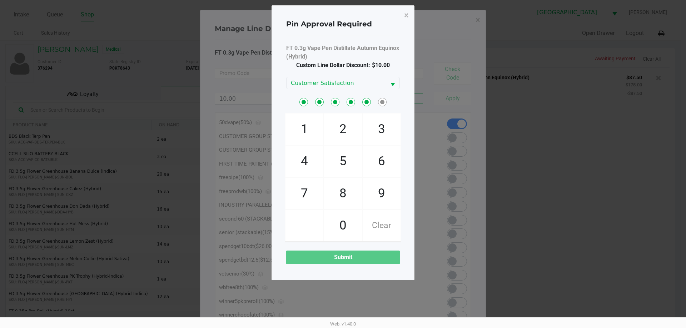
click at [386, 125] on span "3" at bounding box center [382, 129] width 38 height 31
checkbox input "true"
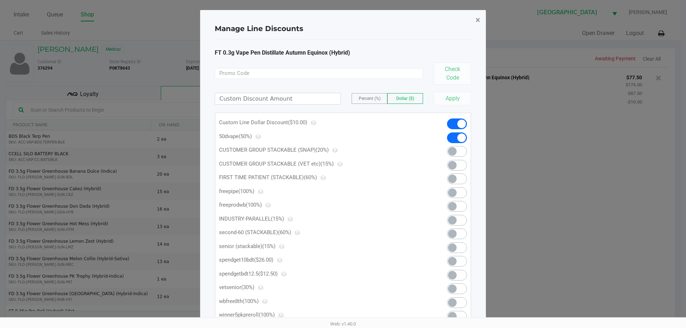
click at [480, 19] on span "×" at bounding box center [478, 20] width 5 height 10
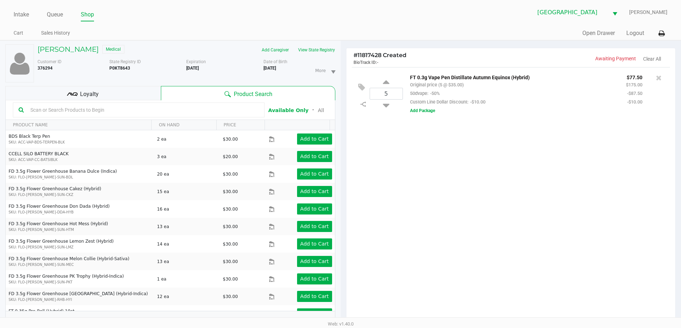
click at [79, 98] on div "Loyalty" at bounding box center [82, 93] width 155 height 14
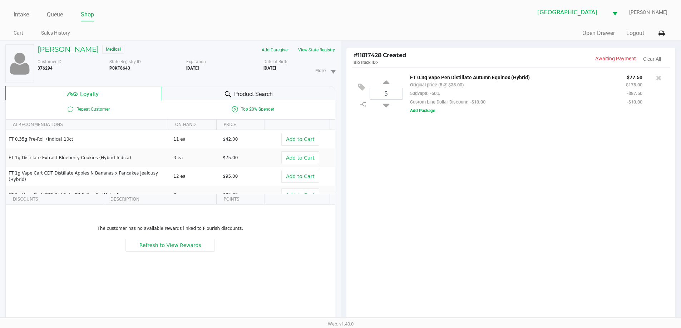
click at [227, 96] on icon at bounding box center [228, 94] width 6 height 6
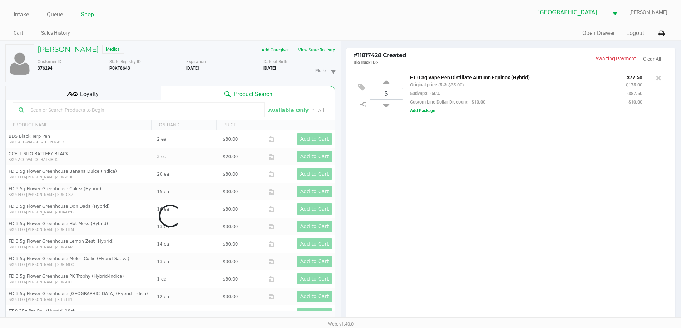
drag, startPoint x: 518, startPoint y: 214, endPoint x: 511, endPoint y: 211, distance: 8.4
click at [517, 214] on div "5 FT 0.3g Vape Pen Distillate Autumn Equinox (Hybrid) Original price (5 @ $35.0…" at bounding box center [510, 196] width 329 height 259
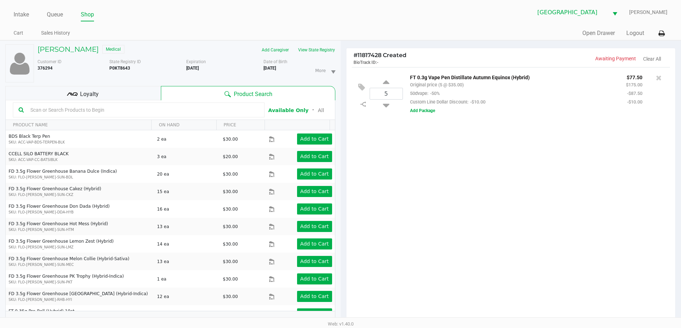
click at [437, 202] on div "5 FT 0.3g Vape Pen Distillate Autumn Equinox (Hybrid) Original price (5 @ $35.0…" at bounding box center [510, 196] width 329 height 259
click at [660, 75] on icon at bounding box center [659, 77] width 6 height 7
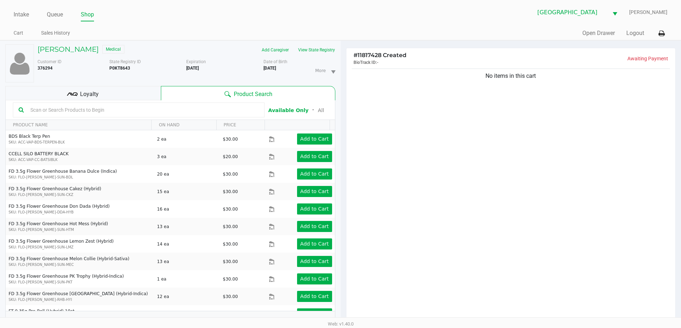
click at [84, 110] on input "text" at bounding box center [143, 110] width 231 height 11
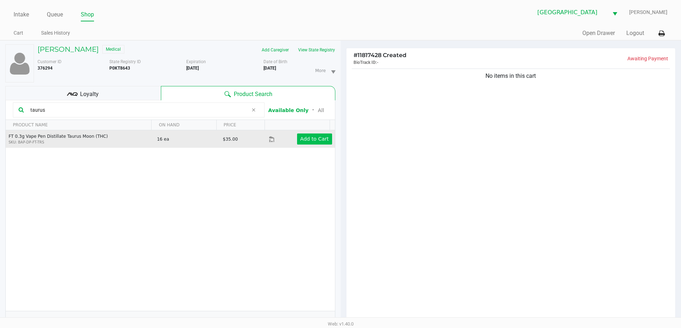
type input "taurus"
click at [323, 135] on button "Add to Cart" at bounding box center [314, 139] width 35 height 11
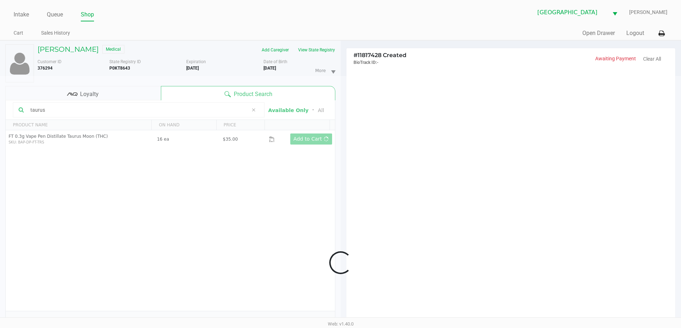
click at [443, 209] on div at bounding box center [340, 263] width 681 height 374
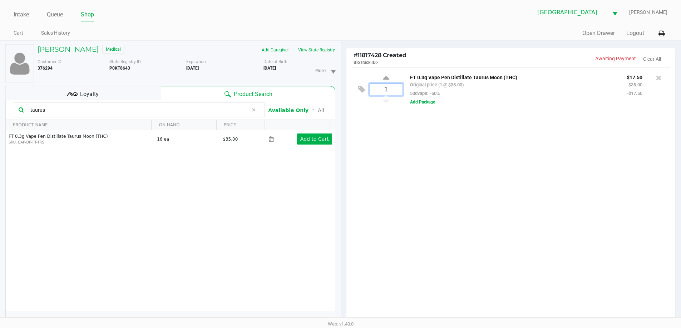
click at [385, 87] on input "1" at bounding box center [386, 89] width 33 height 11
type input "5"
click at [418, 205] on div "[PERSON_NAME] Medical Add Caregiver View State Registry Customer ID 376294 Stat…" at bounding box center [340, 227] width 681 height 374
click at [78, 92] on div "Loyalty" at bounding box center [82, 93] width 155 height 14
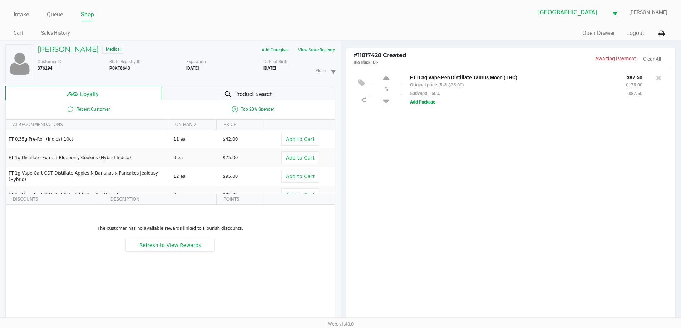
click at [237, 94] on span "Product Search" at bounding box center [253, 94] width 39 height 9
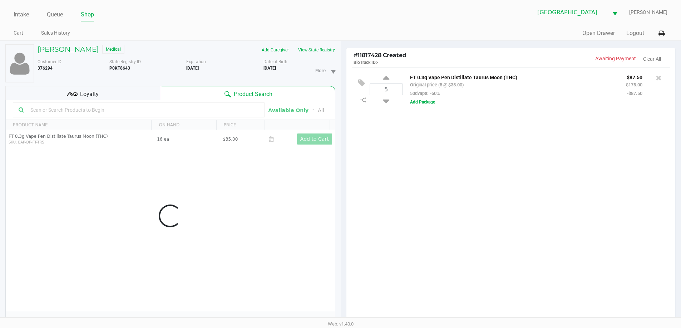
click at [437, 176] on div "5 FT 0.3g Vape Pen Distillate Taurus Moon (THC) Original price (5 @ $35.00) 50d…" at bounding box center [510, 196] width 329 height 259
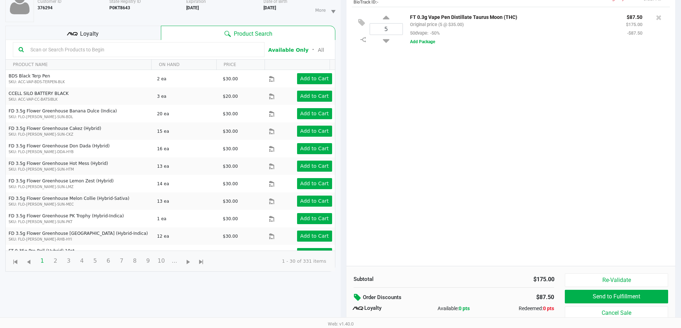
scroll to position [86, 0]
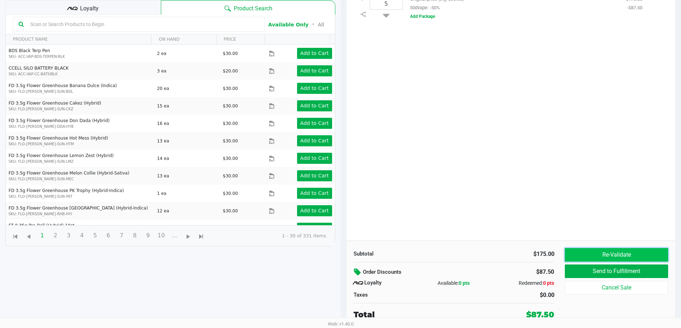
click at [574, 252] on button "Re-Validate" at bounding box center [616, 255] width 103 height 14
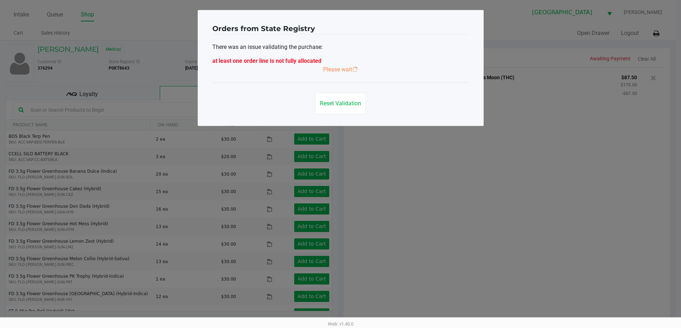
scroll to position [0, 0]
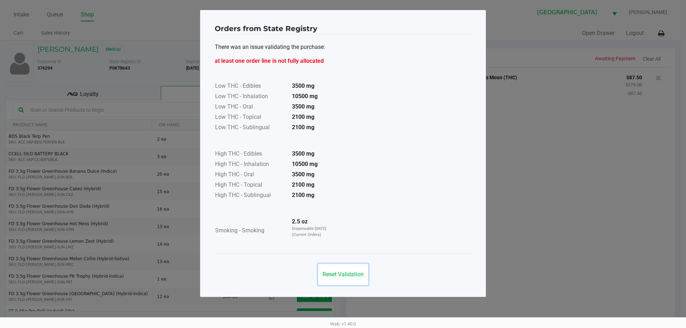
click at [357, 276] on span "Reset Validation" at bounding box center [343, 274] width 41 height 7
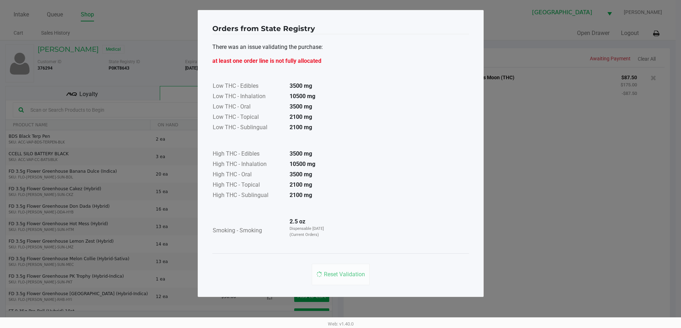
click at [581, 208] on ngb-modal-window "Orders from State Registry There was an issue validating the purchase: at least…" at bounding box center [340, 164] width 681 height 328
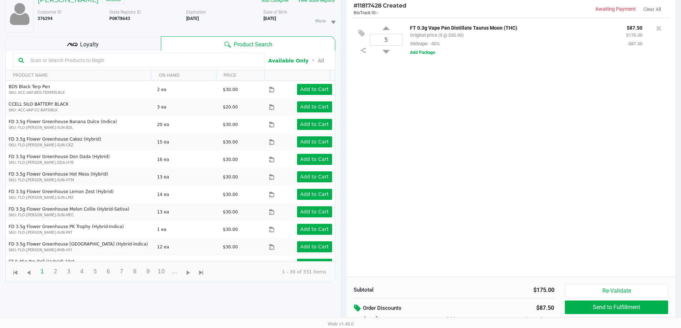
scroll to position [86, 0]
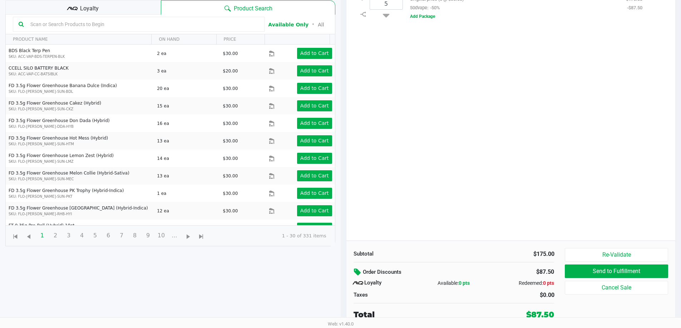
click at [356, 271] on icon at bounding box center [358, 272] width 9 height 8
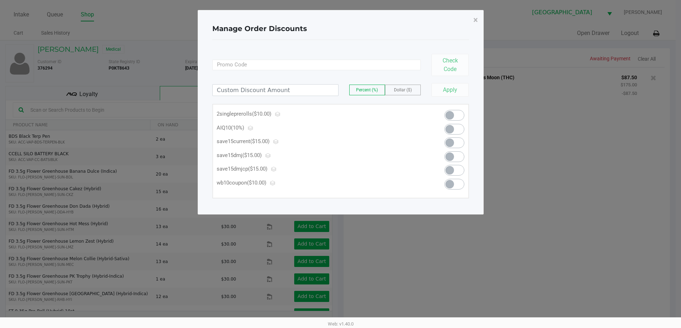
scroll to position [0, 0]
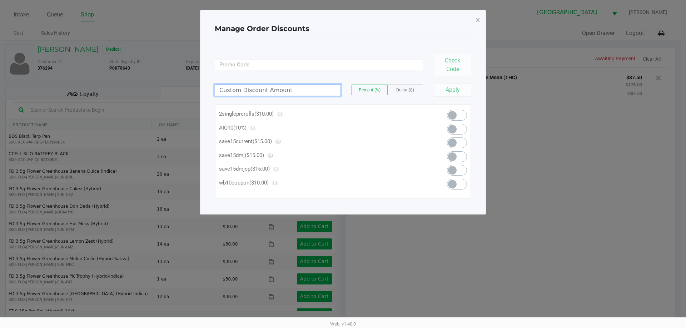
click at [261, 85] on input at bounding box center [277, 90] width 125 height 11
type input "10.00"
click at [341, 36] on div "Manage Order Discounts ×" at bounding box center [343, 29] width 257 height 23
click at [392, 89] on label "Dollar ($)" at bounding box center [405, 90] width 35 height 10
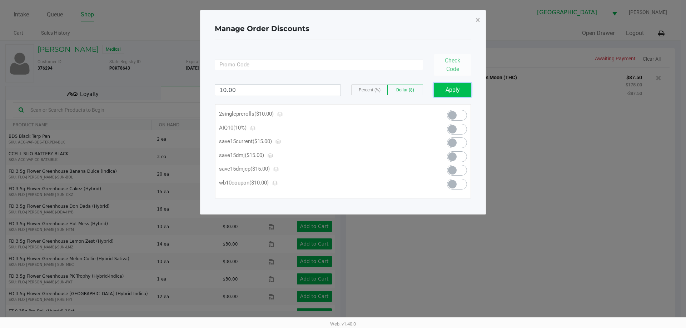
click at [452, 92] on button "Apply" at bounding box center [453, 90] width 38 height 14
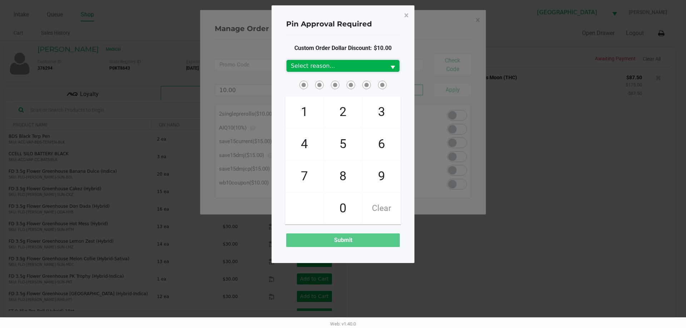
click at [334, 66] on span "Select reason..." at bounding box center [336, 66] width 91 height 9
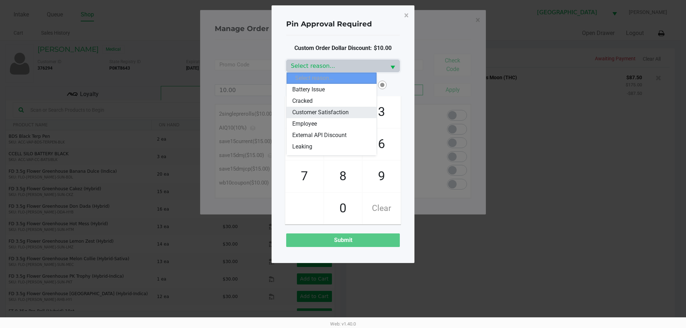
click at [341, 112] on span "Customer Satisfaction" at bounding box center [320, 112] width 56 height 9
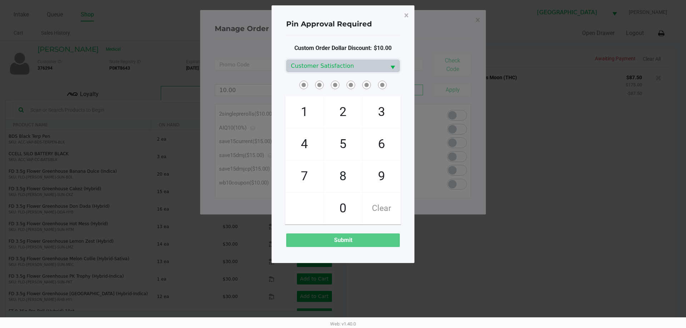
click at [306, 170] on span "7" at bounding box center [305, 176] width 38 height 31
checkbox input "true"
click at [378, 144] on span "6" at bounding box center [382, 144] width 38 height 31
checkbox input "true"
click at [301, 143] on span "4" at bounding box center [305, 144] width 38 height 31
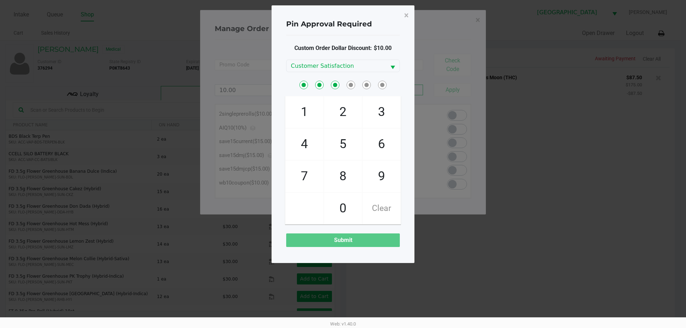
checkbox input "true"
drag, startPoint x: 341, startPoint y: 209, endPoint x: 343, endPoint y: 155, distance: 53.3
click at [341, 207] on span "0" at bounding box center [343, 208] width 38 height 31
checkbox input "true"
drag, startPoint x: 346, startPoint y: 148, endPoint x: 374, endPoint y: 121, distance: 38.7
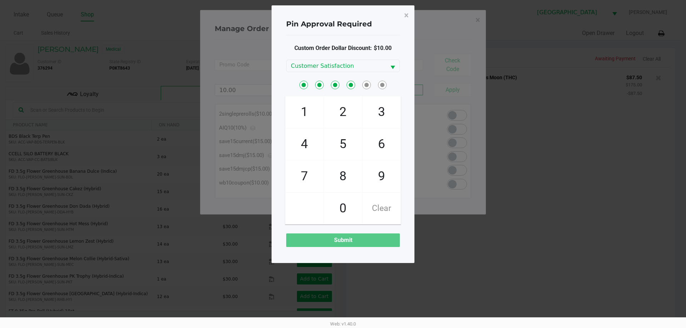
click at [346, 147] on span "5" at bounding box center [343, 144] width 38 height 31
checkbox input "true"
click at [388, 105] on span "3" at bounding box center [382, 111] width 38 height 31
checkbox input "true"
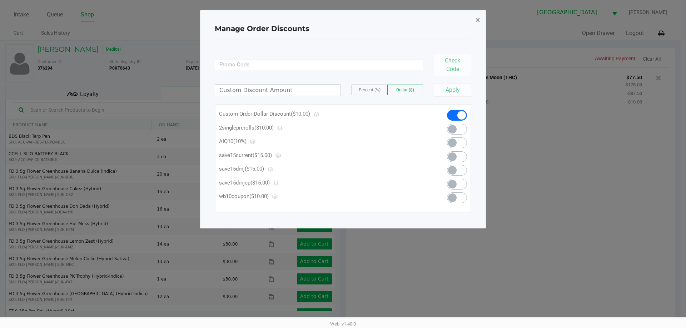
click at [478, 21] on span "×" at bounding box center [478, 20] width 5 height 10
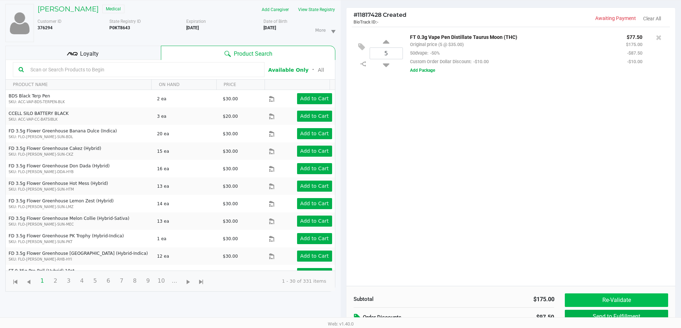
scroll to position [86, 0]
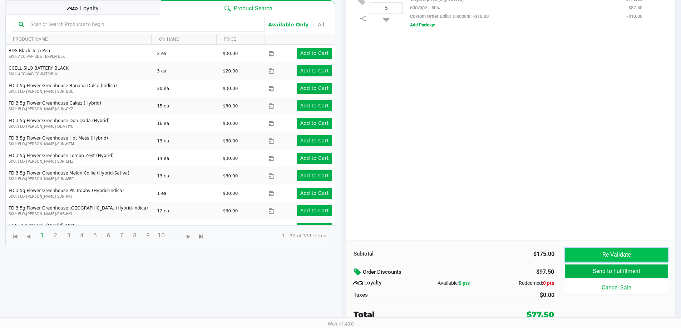
click at [597, 251] on button "Re-Validate" at bounding box center [616, 255] width 103 height 14
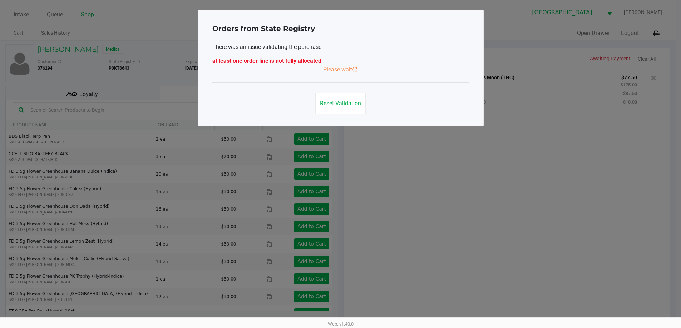
scroll to position [0, 0]
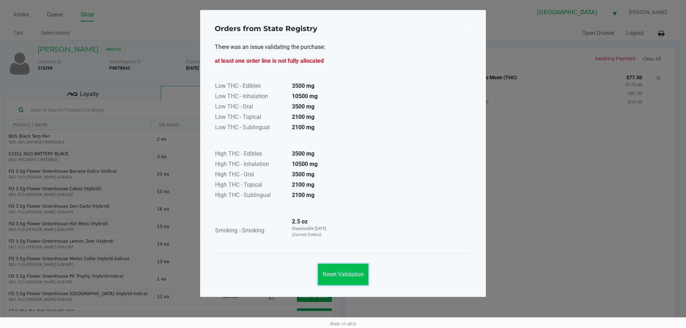
click at [351, 267] on button "Reset Validation" at bounding box center [343, 274] width 50 height 21
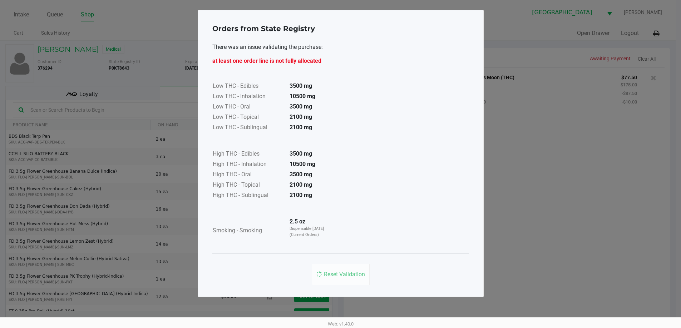
click at [535, 167] on ngb-modal-window "Orders from State Registry There was an issue validating the purchase: at least…" at bounding box center [340, 164] width 681 height 328
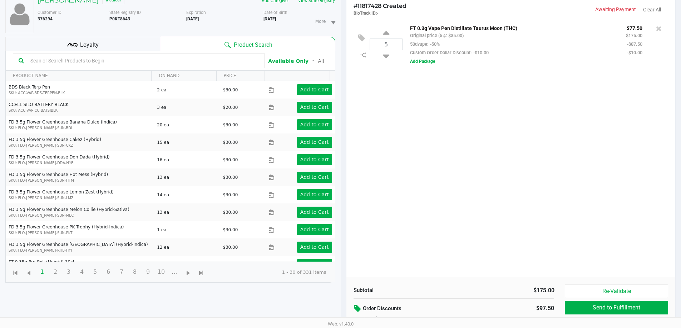
scroll to position [86, 0]
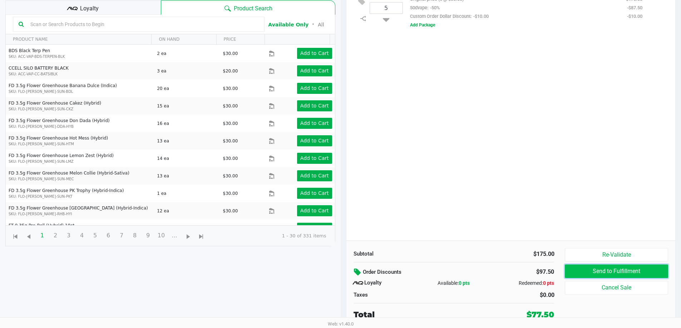
click at [586, 272] on button "Send to Fulfillment" at bounding box center [616, 272] width 103 height 14
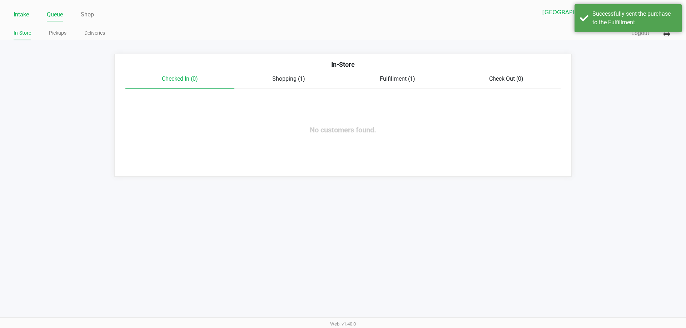
drag, startPoint x: 19, startPoint y: 16, endPoint x: 27, endPoint y: 13, distance: 7.9
click at [21, 15] on link "Intake" at bounding box center [21, 15] width 15 height 10
